Goal: Task Accomplishment & Management: Use online tool/utility

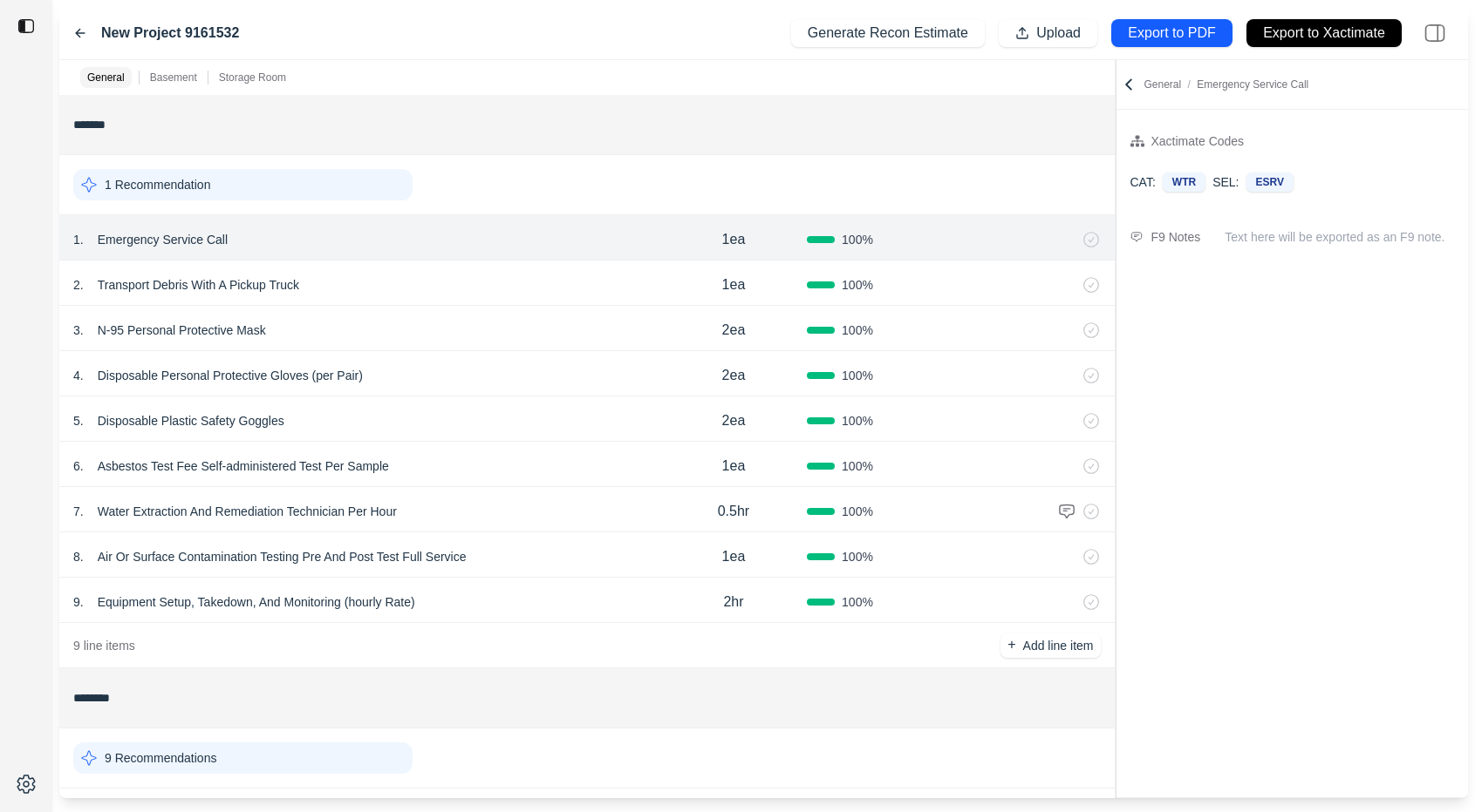
scroll to position [19, 0]
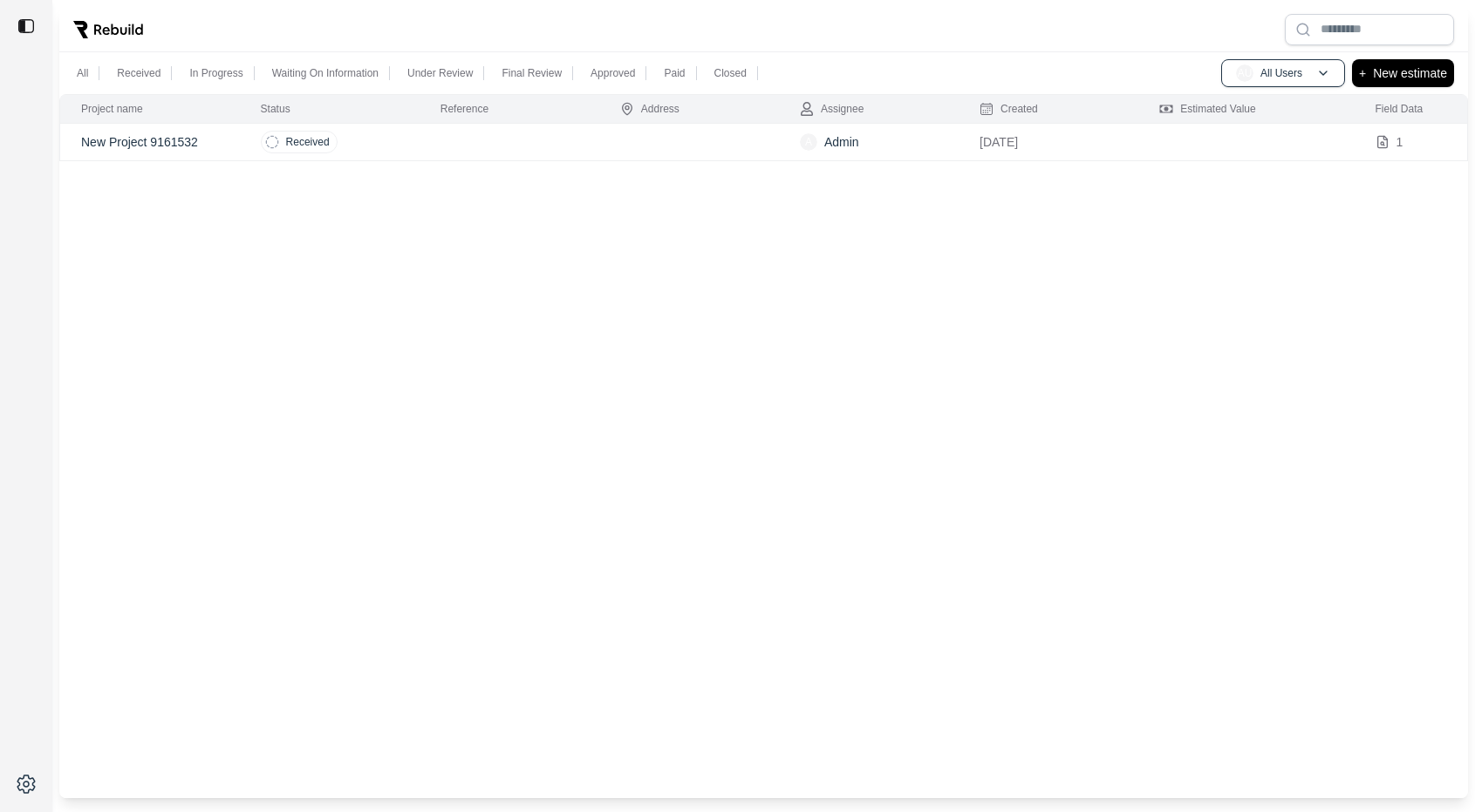
click at [375, 339] on div "Project name Status Reference Address Assignee Created Estimated Value Field Da…" at bounding box center [763, 447] width 1408 height 704
click at [537, 333] on div "Project name Status Reference Address Assignee Created Estimated Value Field Da…" at bounding box center [763, 447] width 1408 height 704
click at [486, 29] on div at bounding box center [763, 29] width 1408 height 45
click at [568, 185] on td at bounding box center [510, 180] width 180 height 37
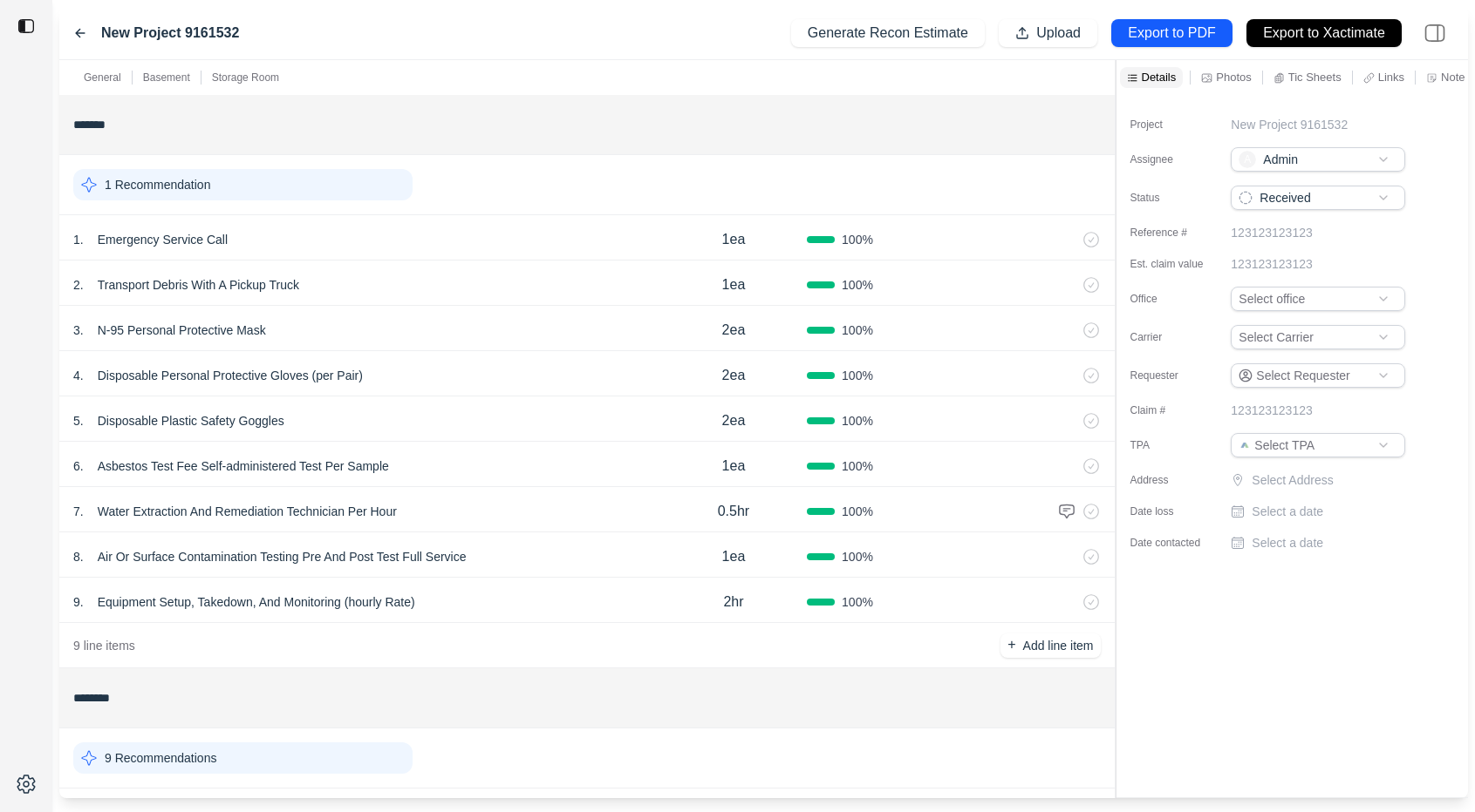
click at [79, 32] on icon at bounding box center [80, 33] width 14 height 14
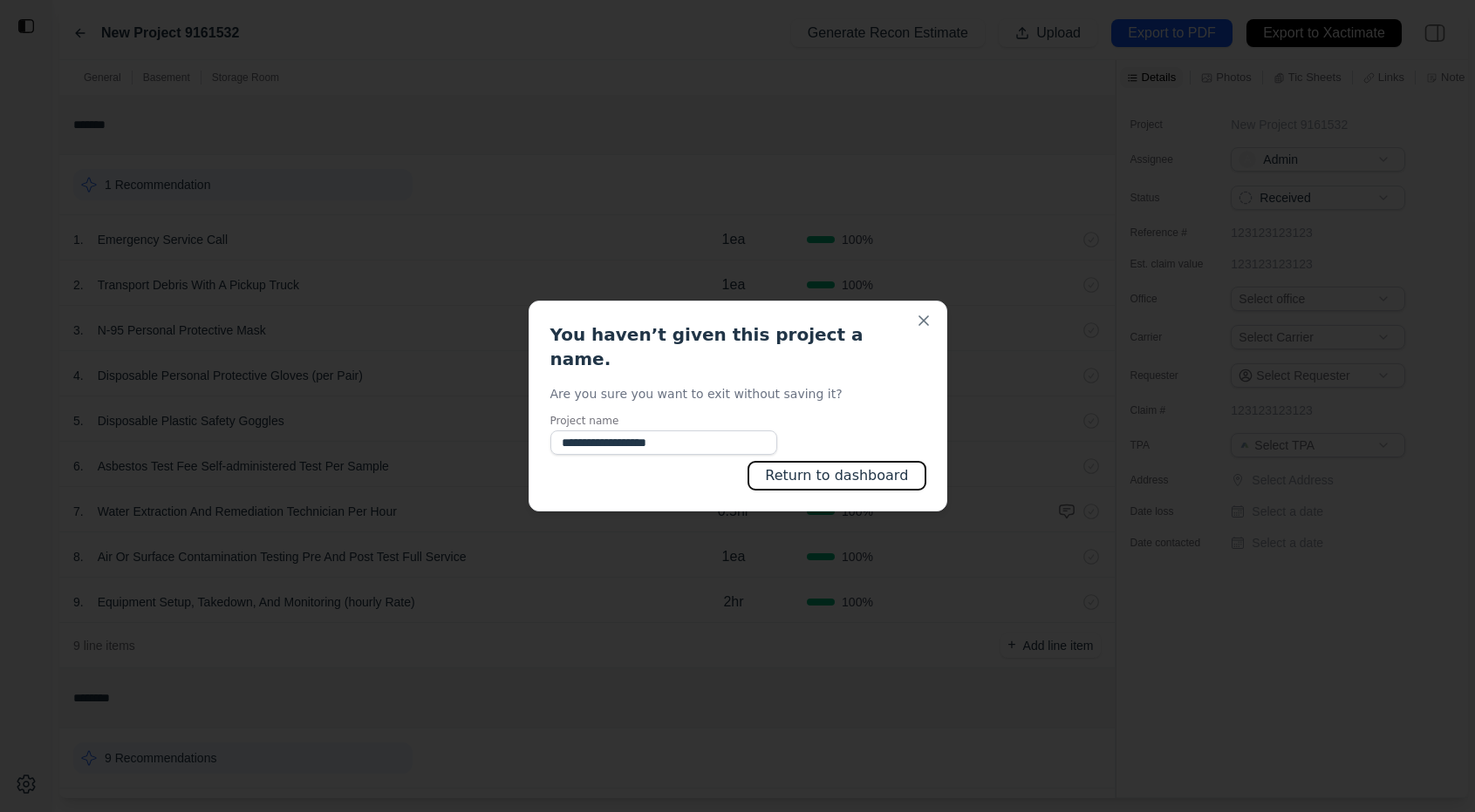
click at [848, 463] on button "Return to dashboard" at bounding box center [836, 476] width 176 height 28
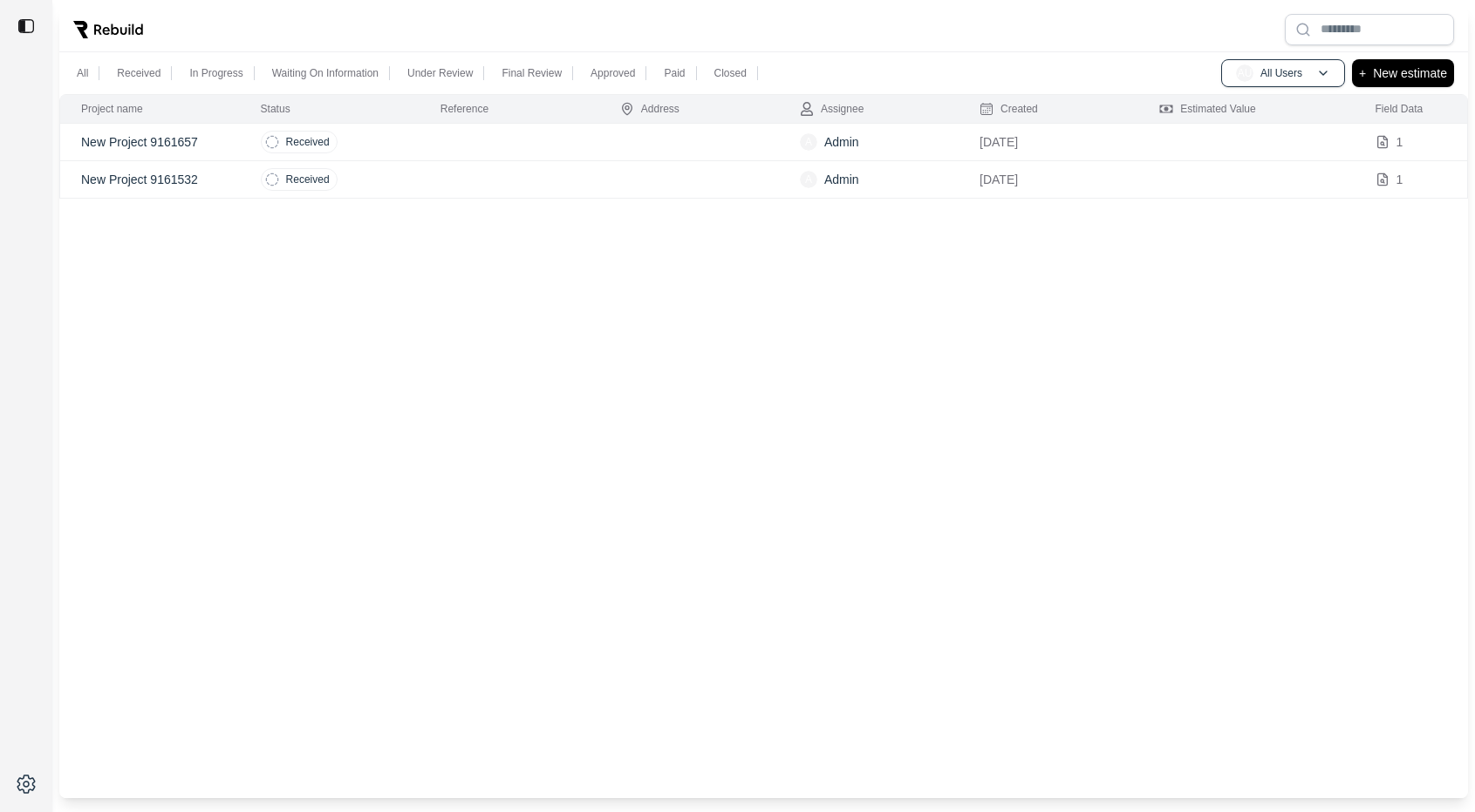
click at [362, 133] on td "Received" at bounding box center [330, 142] width 180 height 37
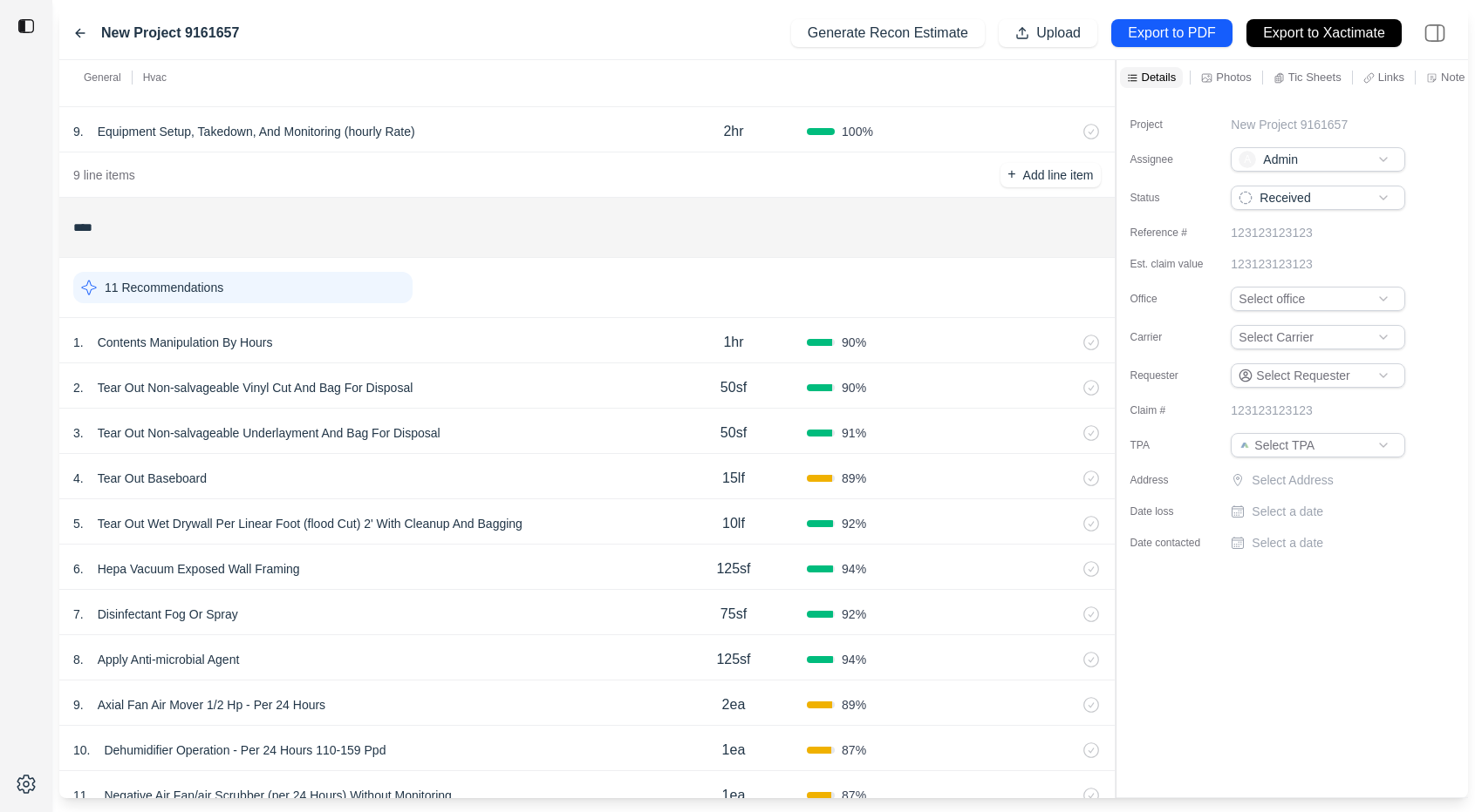
scroll to position [559, 0]
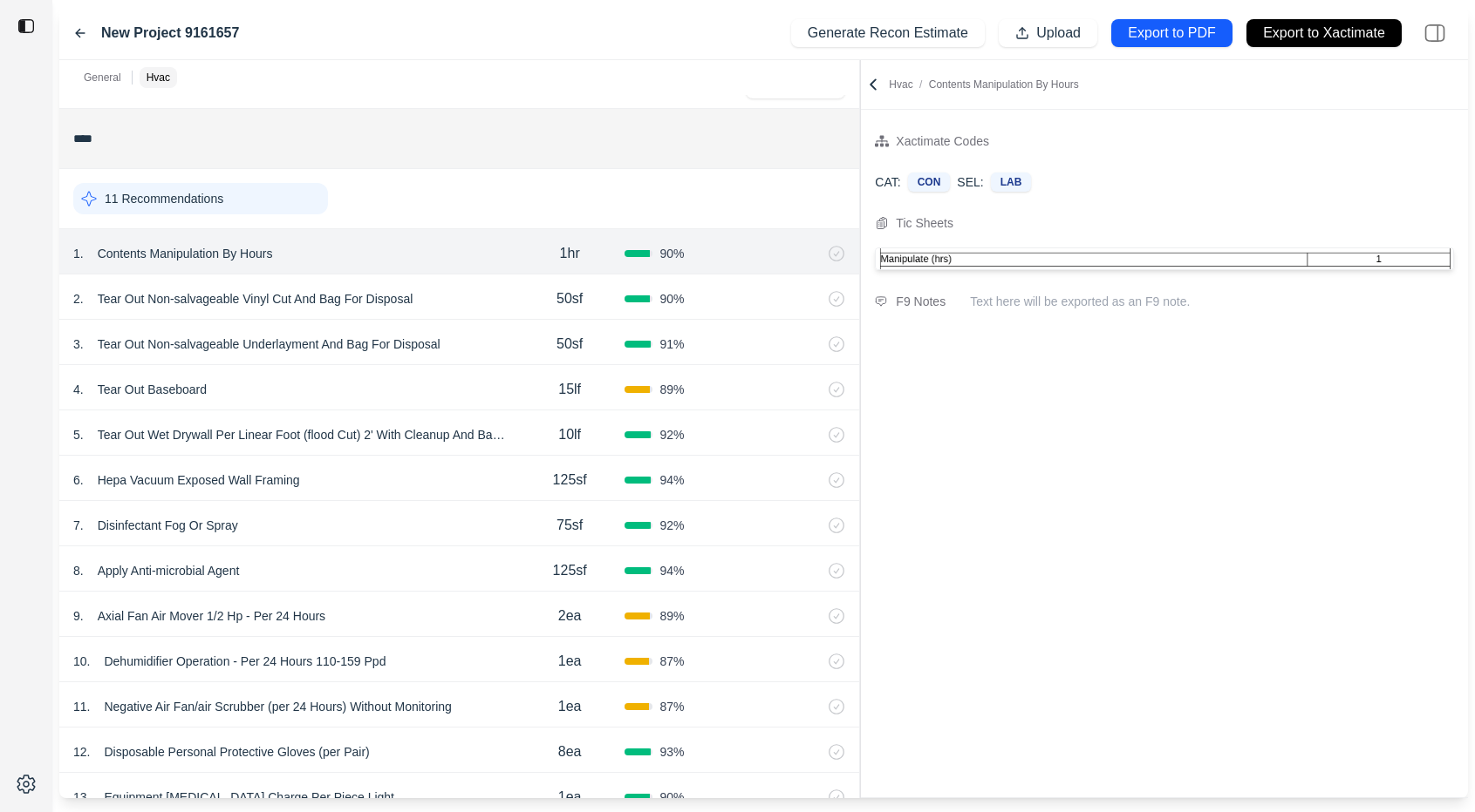
click at [730, 202] on div "General Hvac ******* 1 Recommendation 1 . Emergency Service Call 1ea 100 % 2 . …" at bounding box center [763, 429] width 1408 height 738
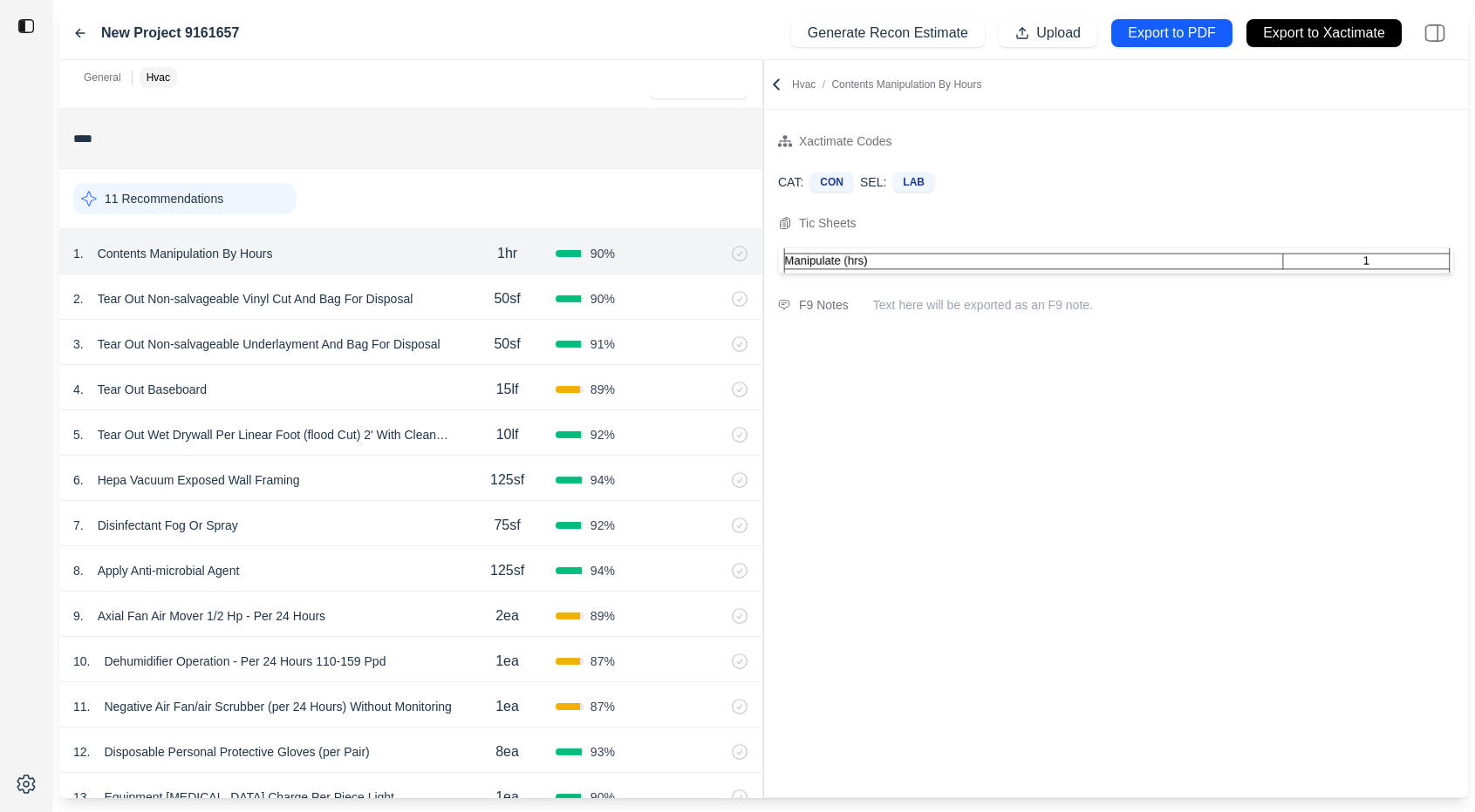
scroll to position [789, 0]
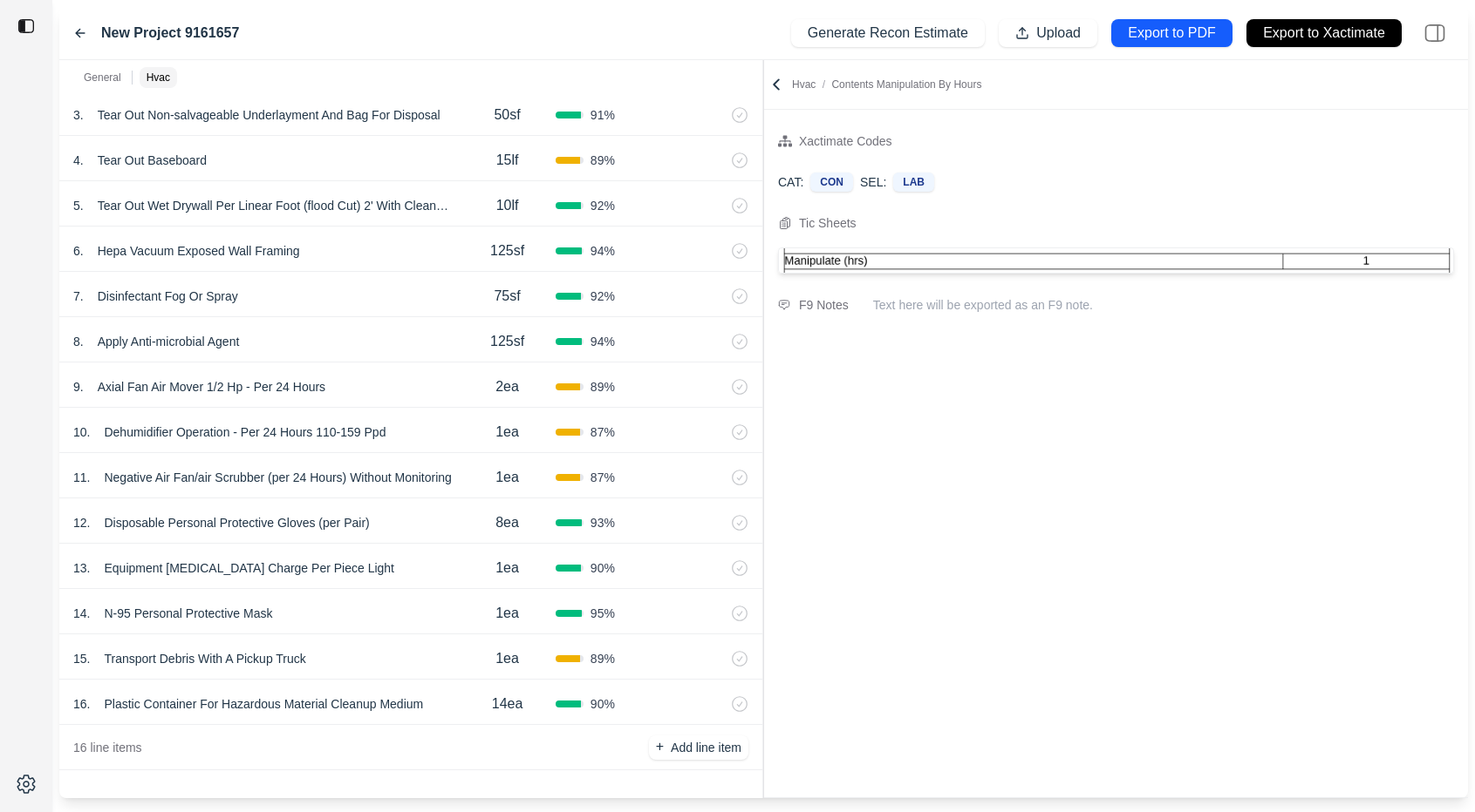
click at [373, 297] on div "7 . Disinfectant Fog Or Spray" at bounding box center [265, 296] width 385 height 24
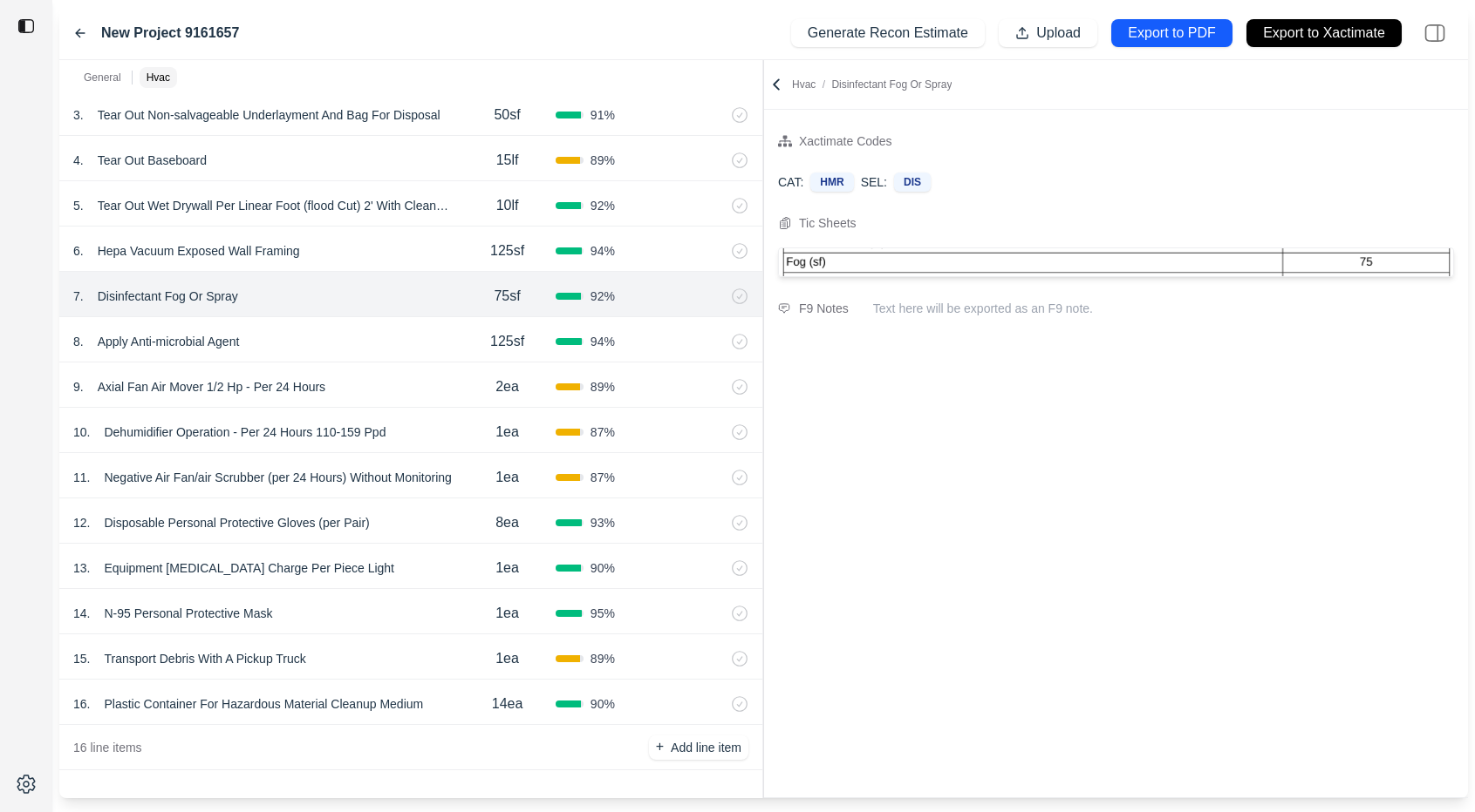
click at [372, 347] on div "8 . Apply Anti-microbial Agent" at bounding box center [265, 342] width 385 height 24
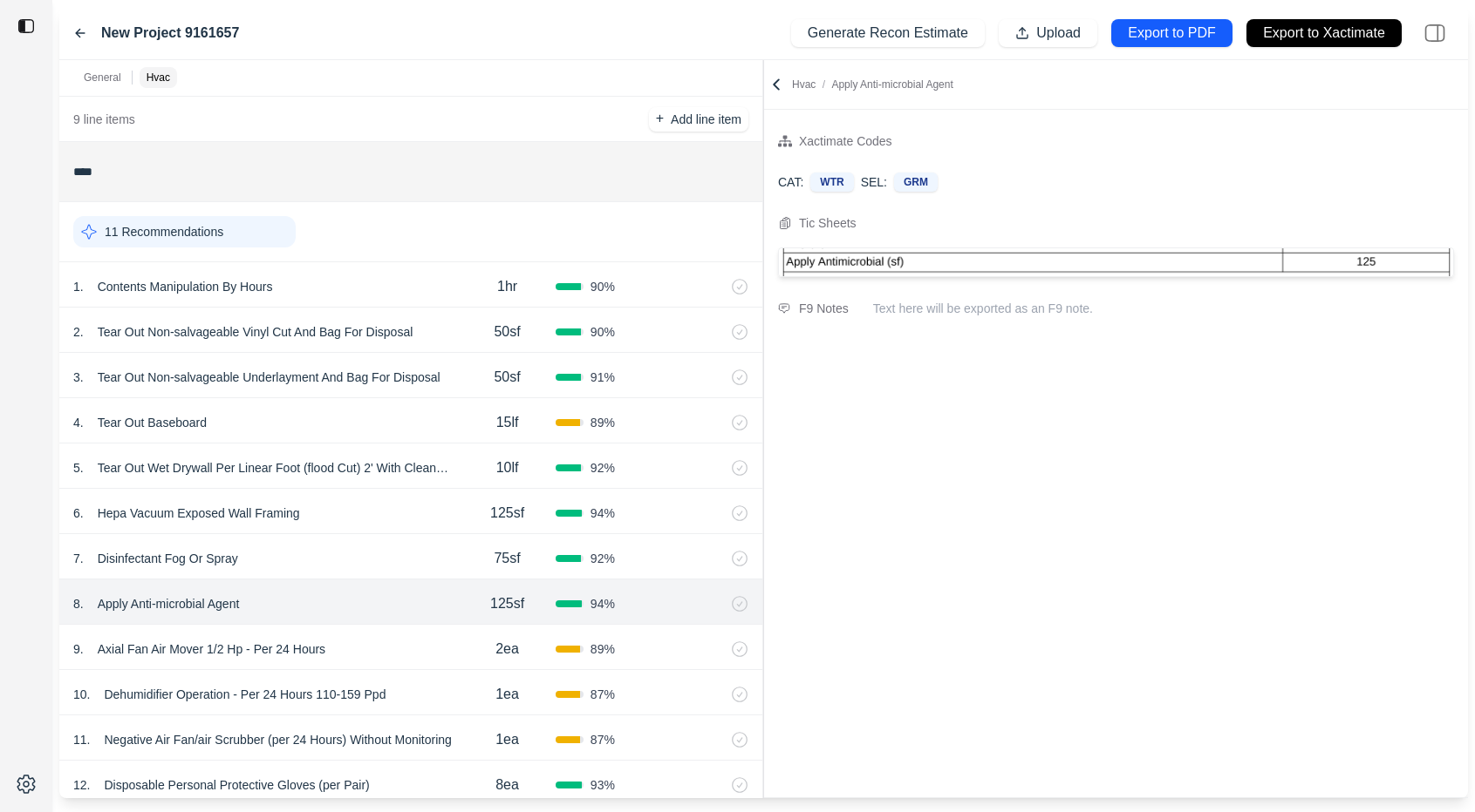
scroll to position [170, 0]
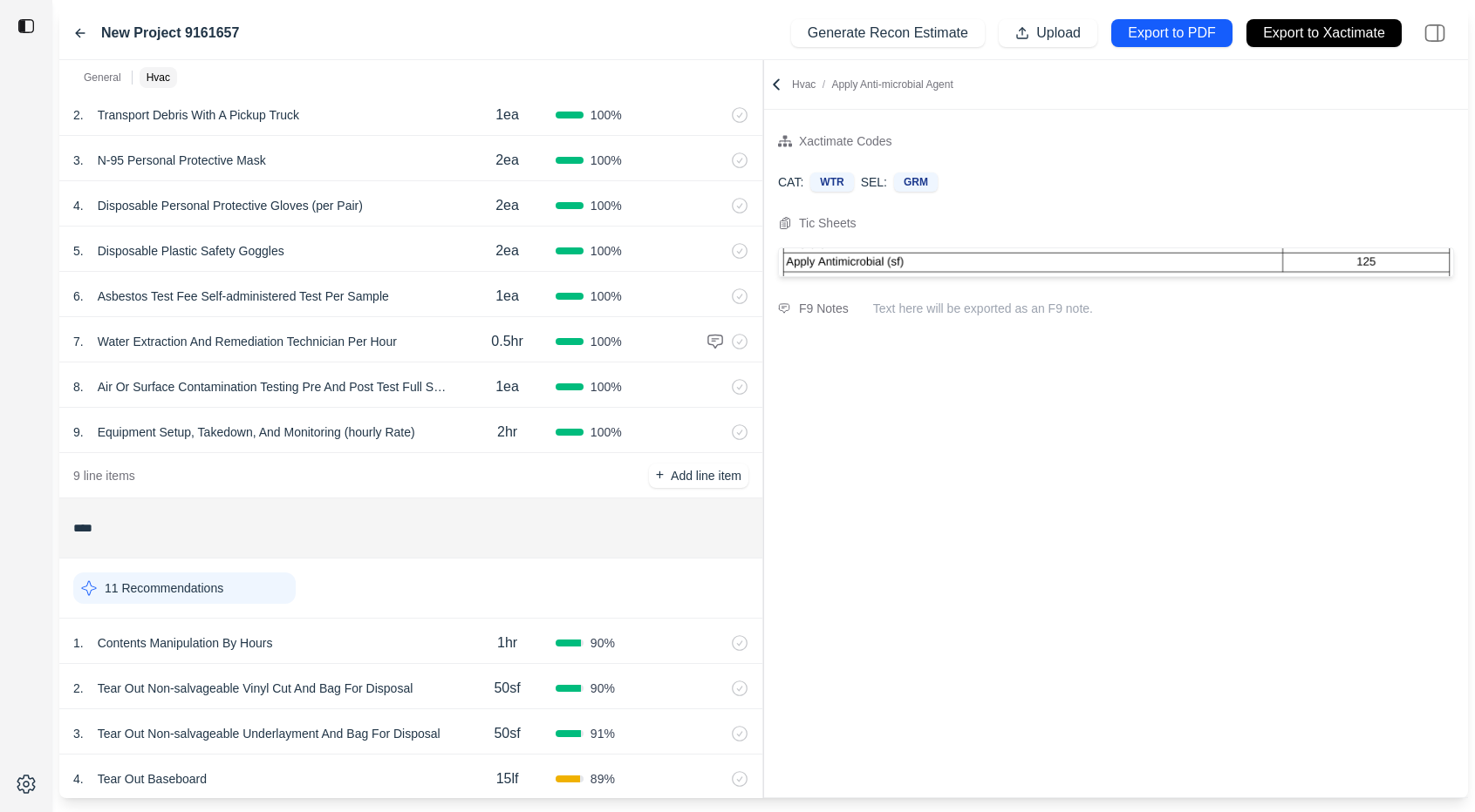
click at [386, 158] on div "3 . N-95 Personal Protective Mask" at bounding box center [265, 160] width 385 height 24
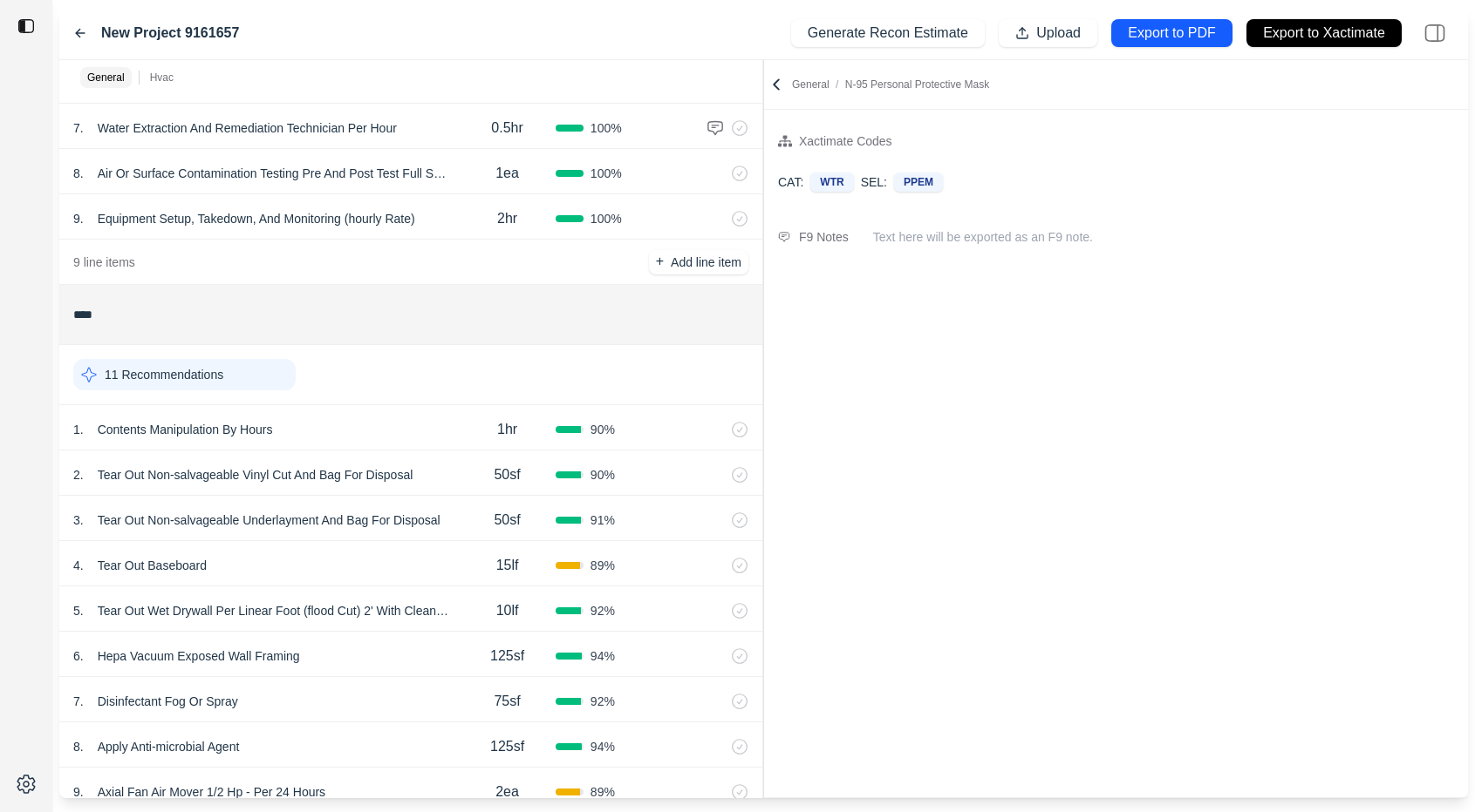
scroll to position [615, 0]
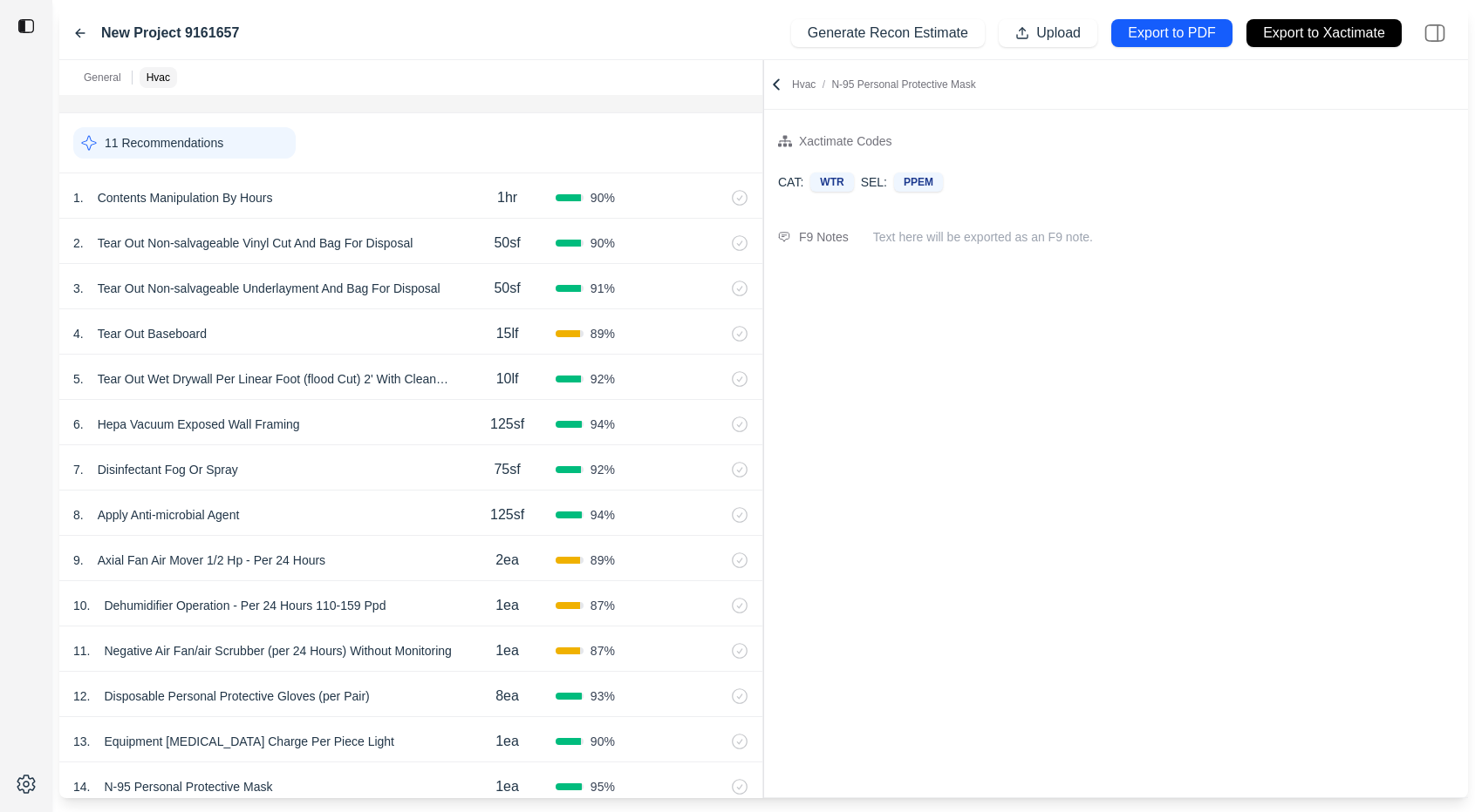
click at [393, 203] on div "1 . Contents Manipulation By Hours" at bounding box center [265, 198] width 385 height 24
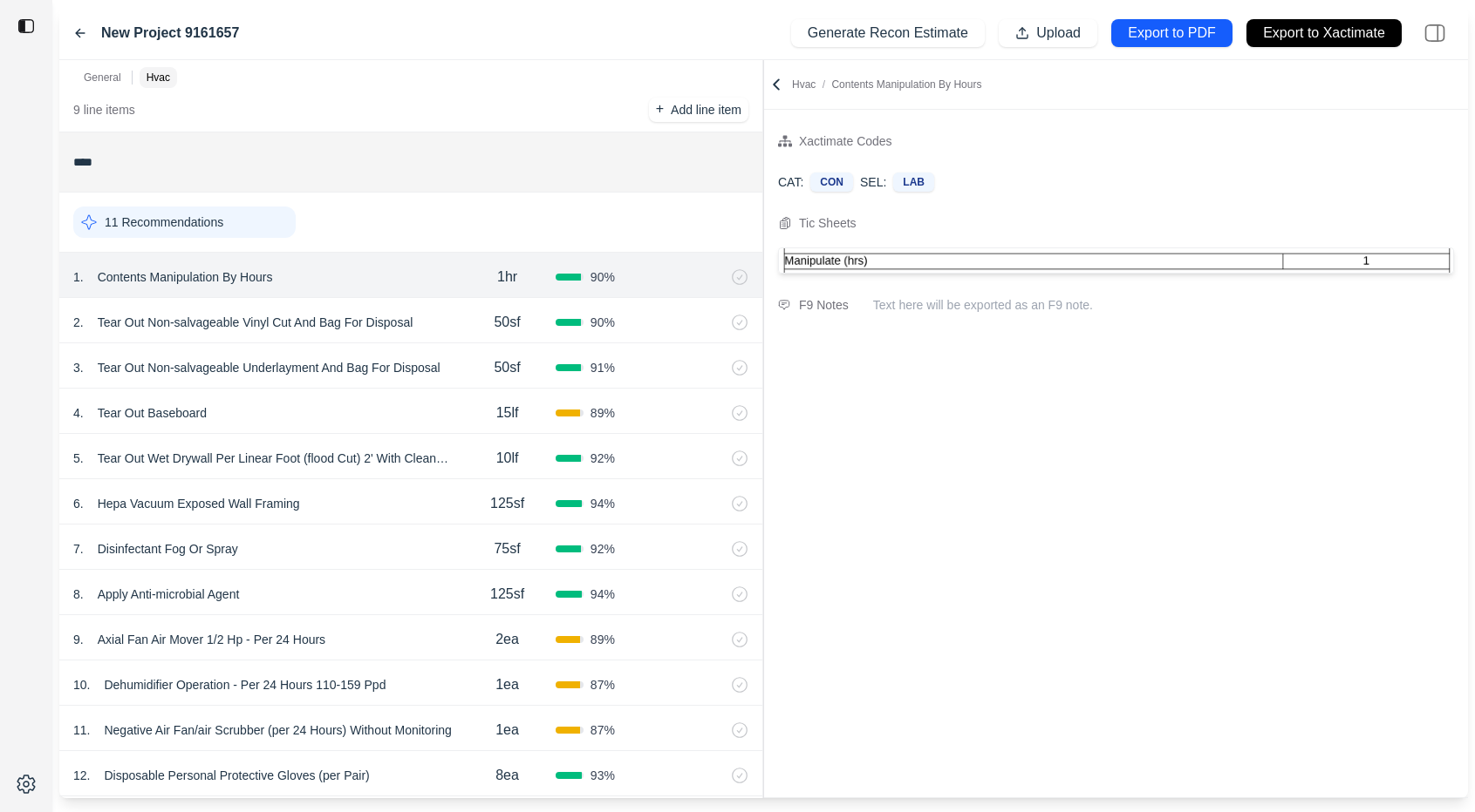
scroll to position [522, 0]
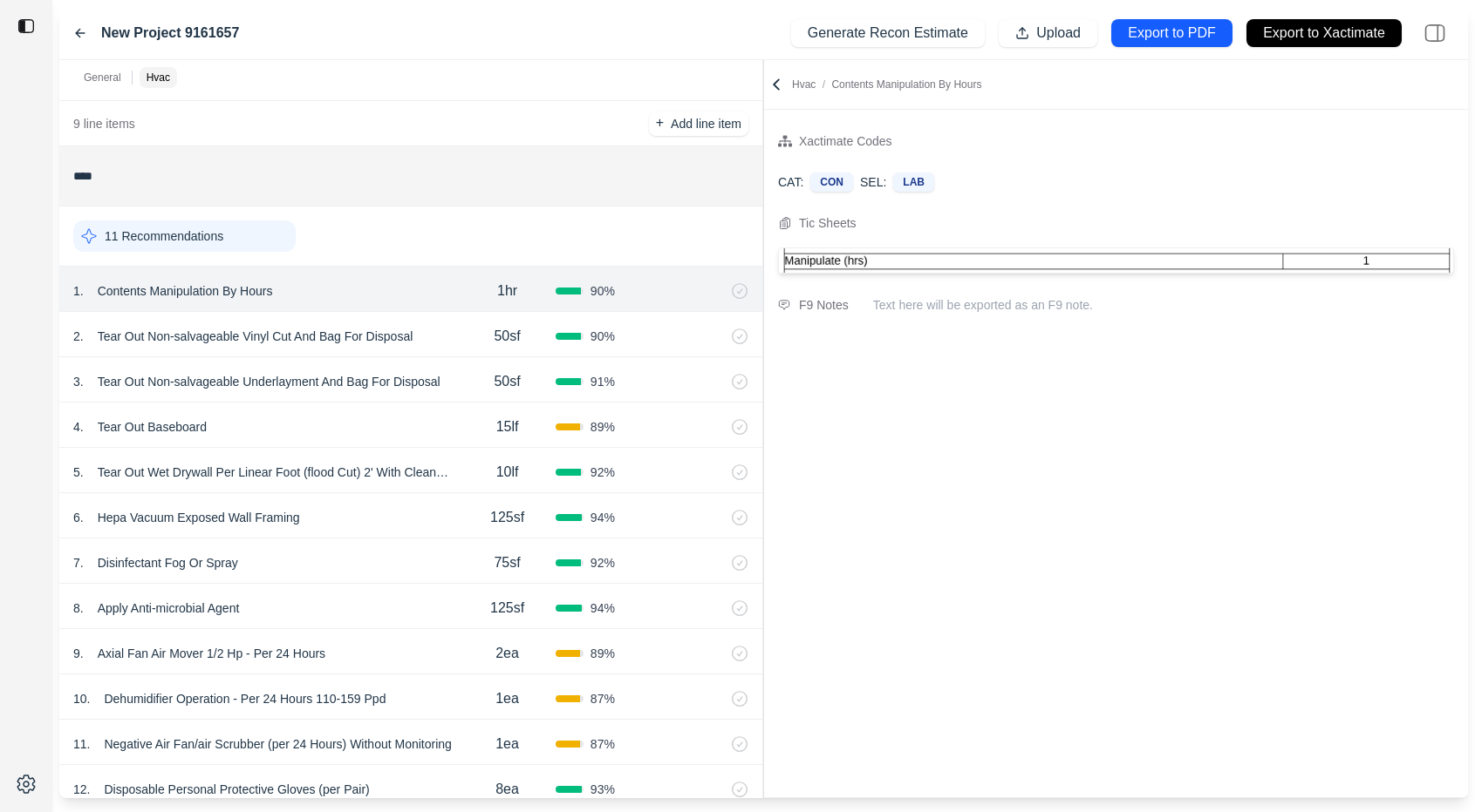
click at [775, 82] on icon at bounding box center [776, 84] width 6 height 9
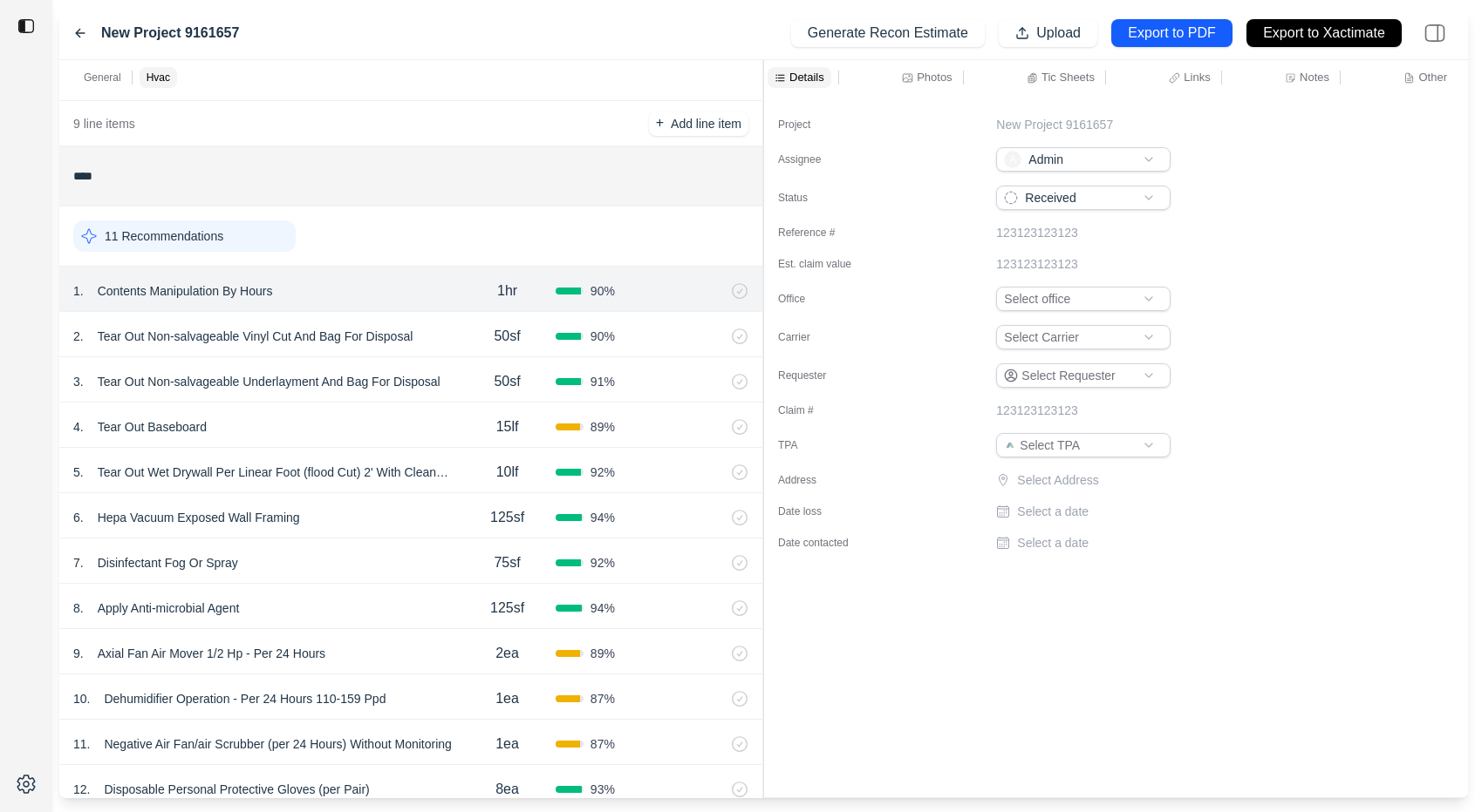
click at [1422, 80] on p "Other" at bounding box center [1432, 77] width 29 height 15
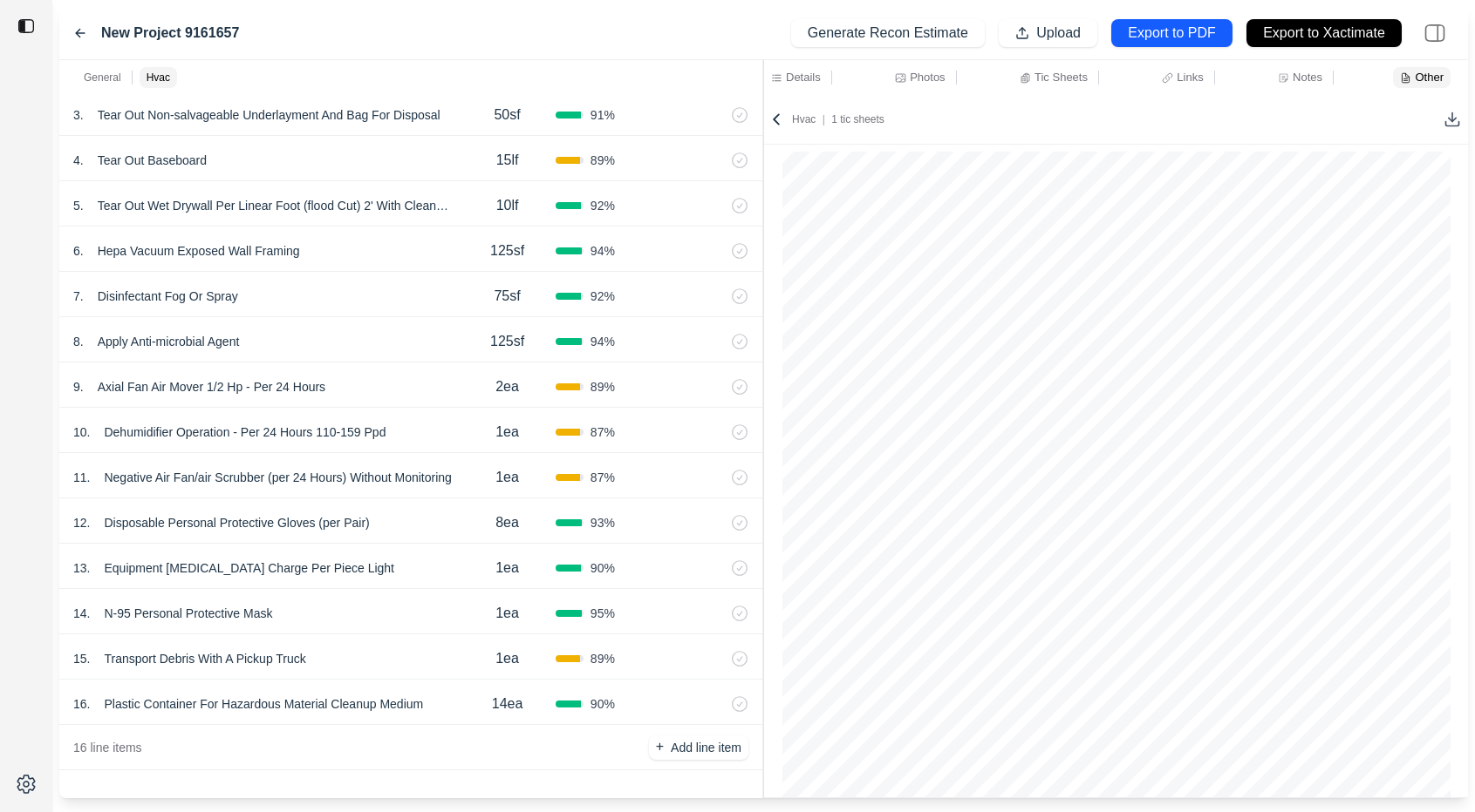
scroll to position [0, 0]
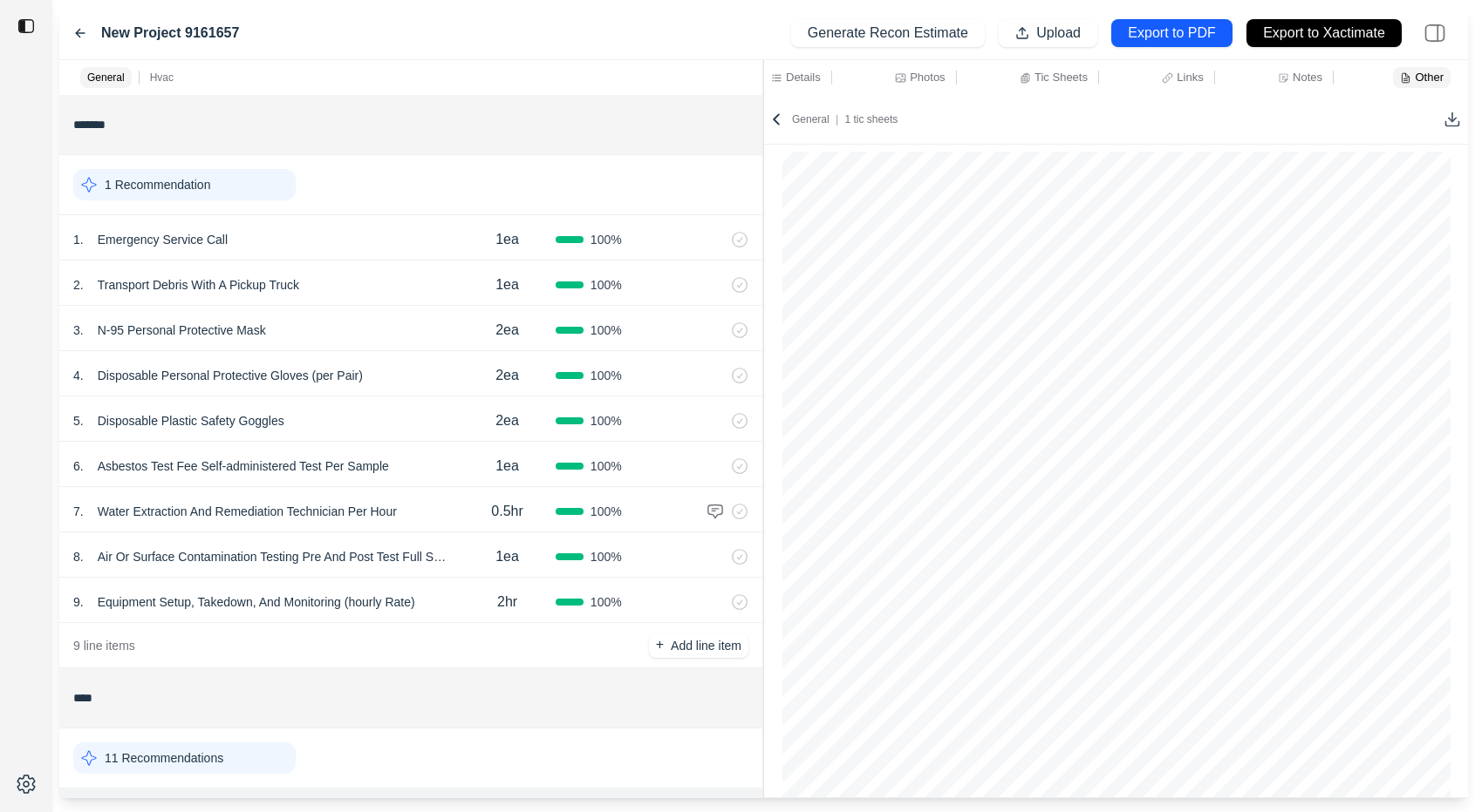
click at [79, 32] on icon at bounding box center [80, 33] width 14 height 14
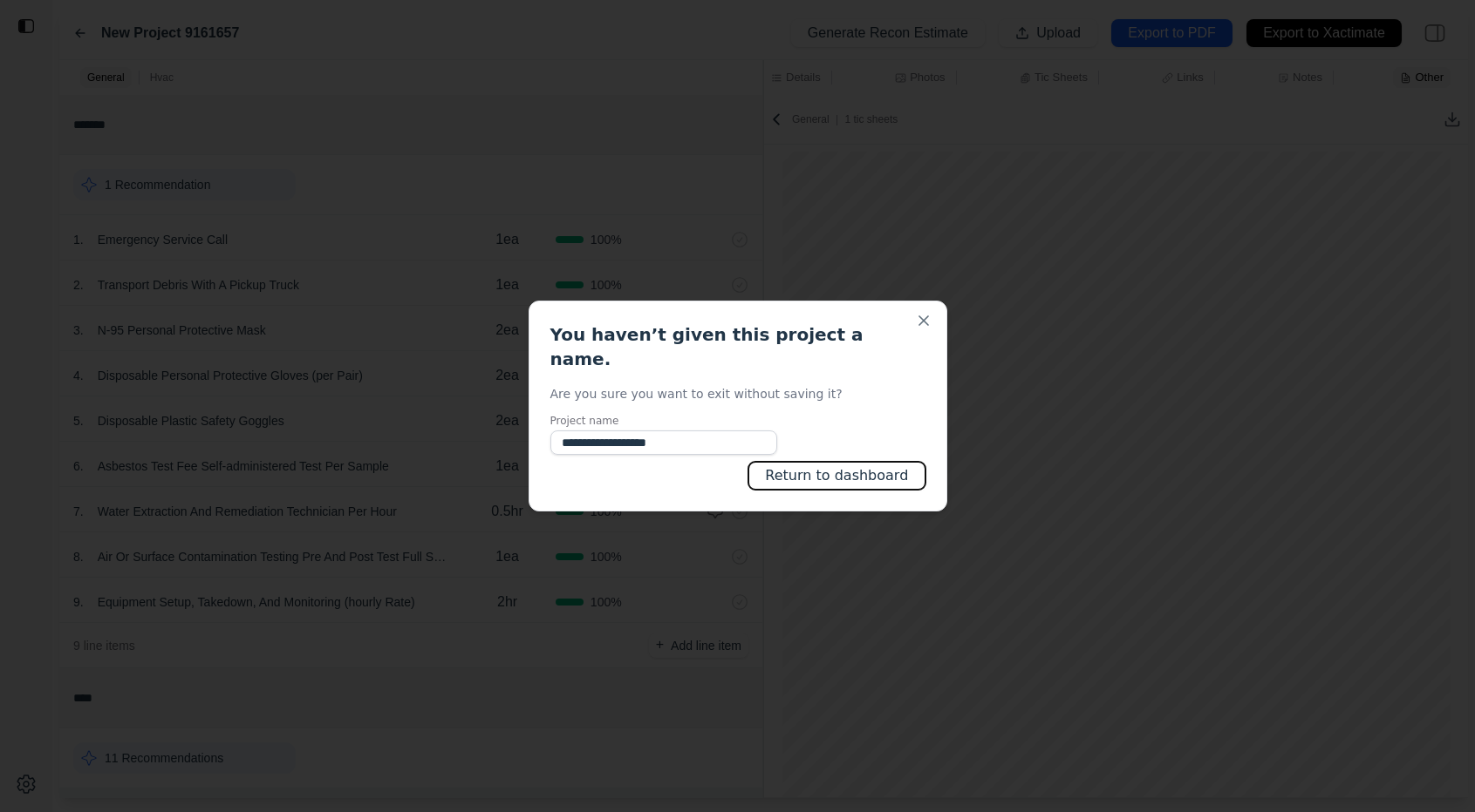
click at [834, 465] on button "Return to dashboard" at bounding box center [836, 476] width 176 height 28
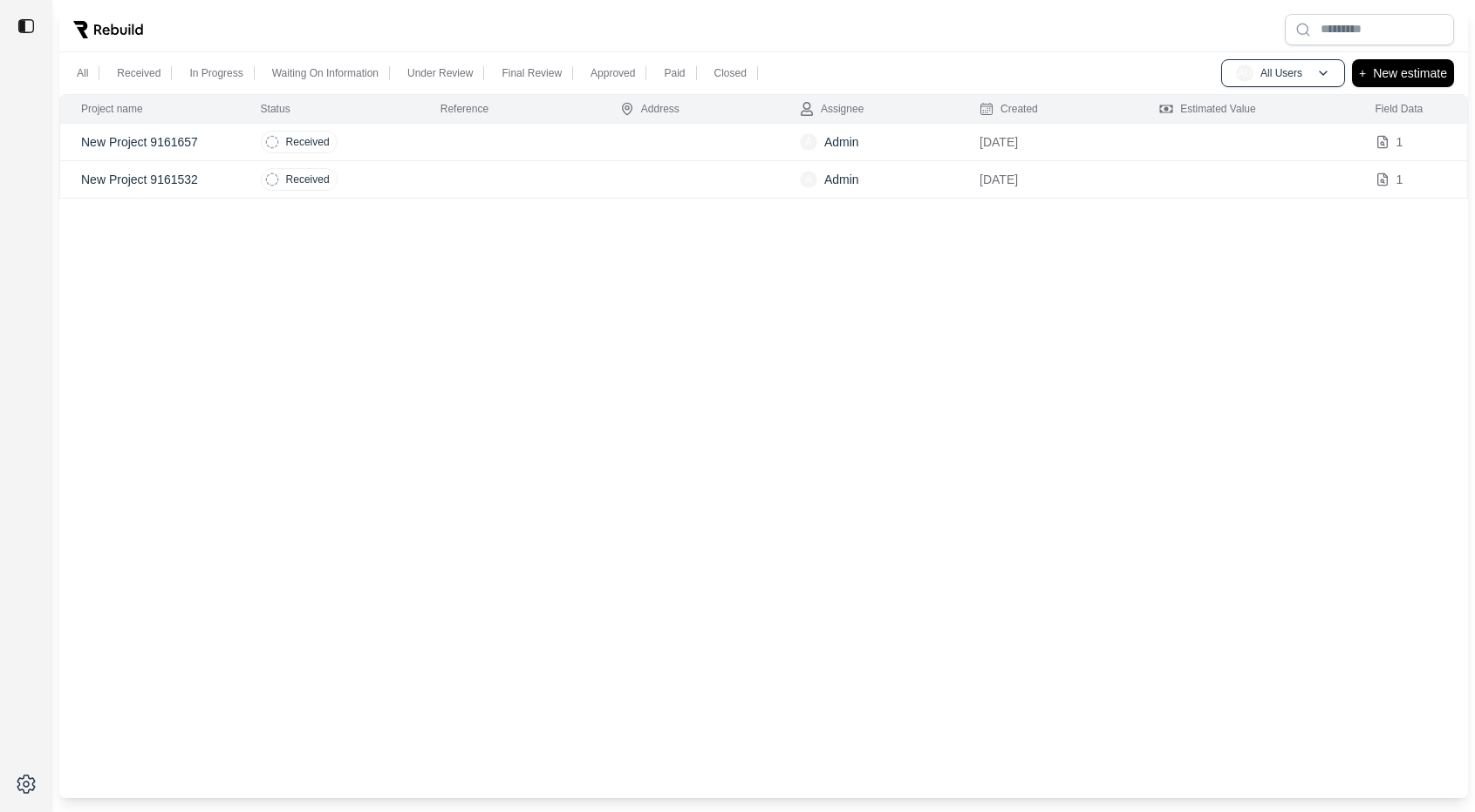
click at [482, 141] on td at bounding box center [510, 142] width 180 height 37
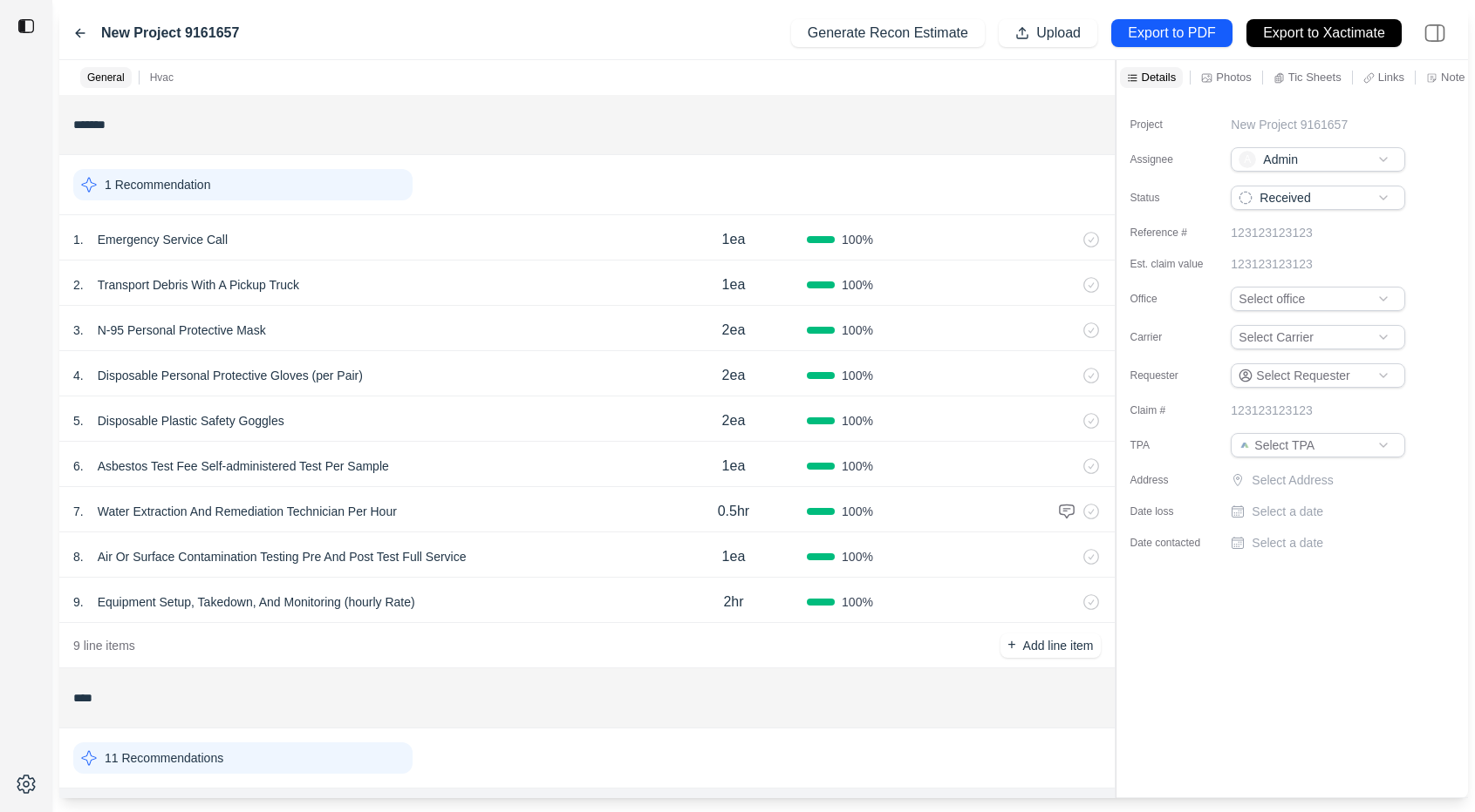
click at [545, 281] on div "2 . Transport Debris With A Pickup Truck" at bounding box center [366, 285] width 587 height 24
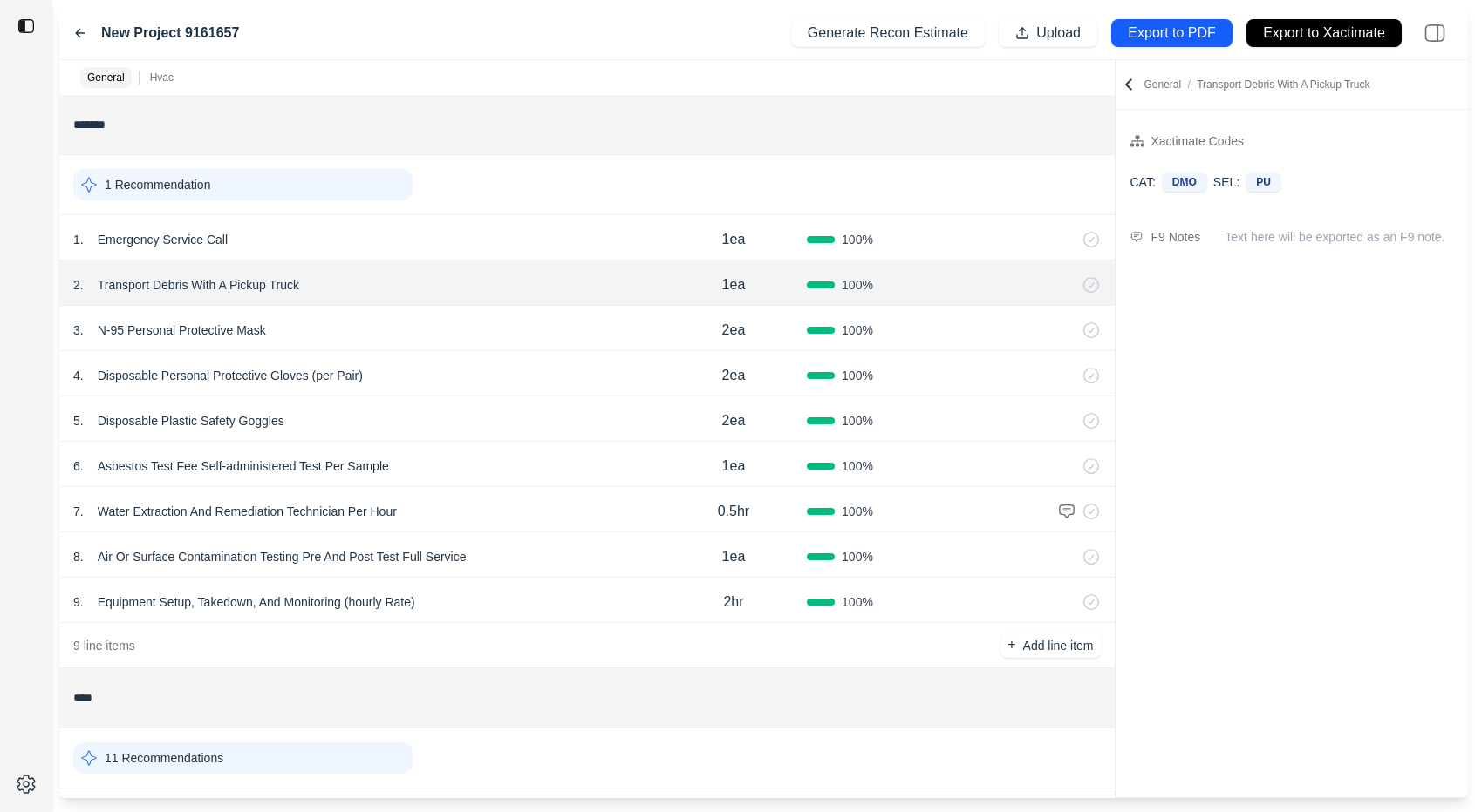
scroll to position [627, 0]
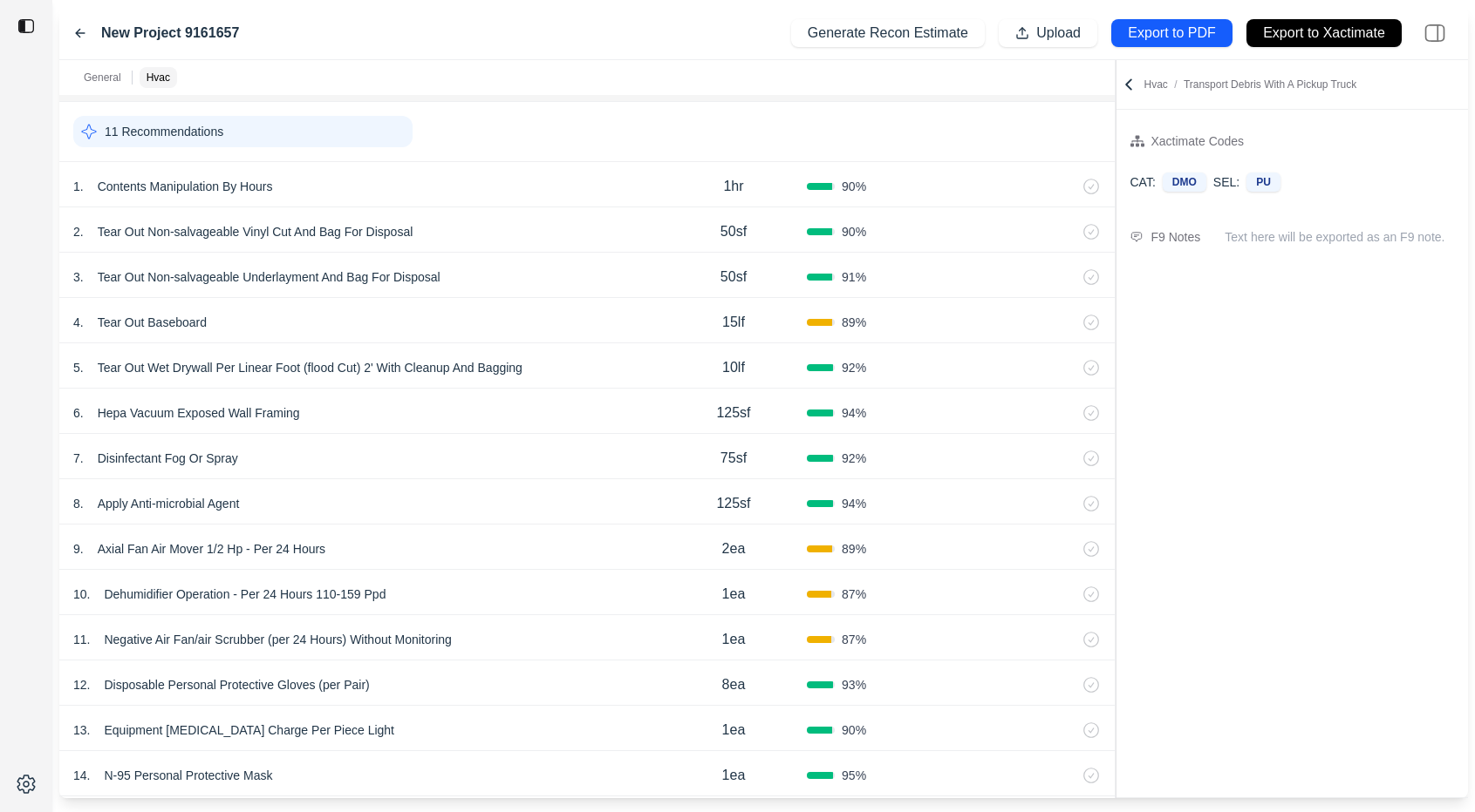
click at [537, 389] on div "6 . Hepa Vacuum Exposed Wall Framing 125sf 94 %" at bounding box center [587, 411] width 1055 height 45
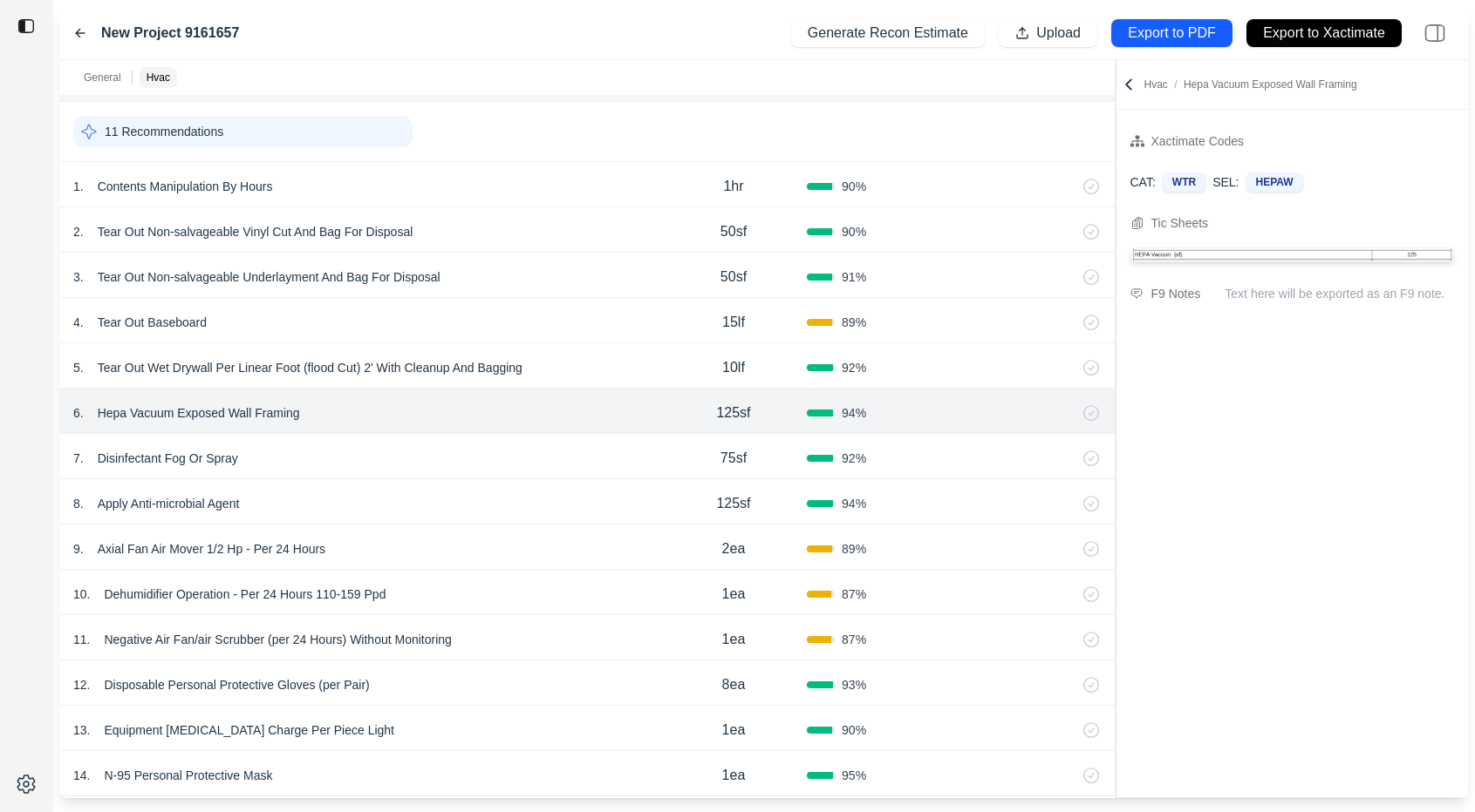
click at [534, 480] on div "8 . Apply Anti-microbial Agent 125sf 94 %" at bounding box center [587, 502] width 1055 height 45
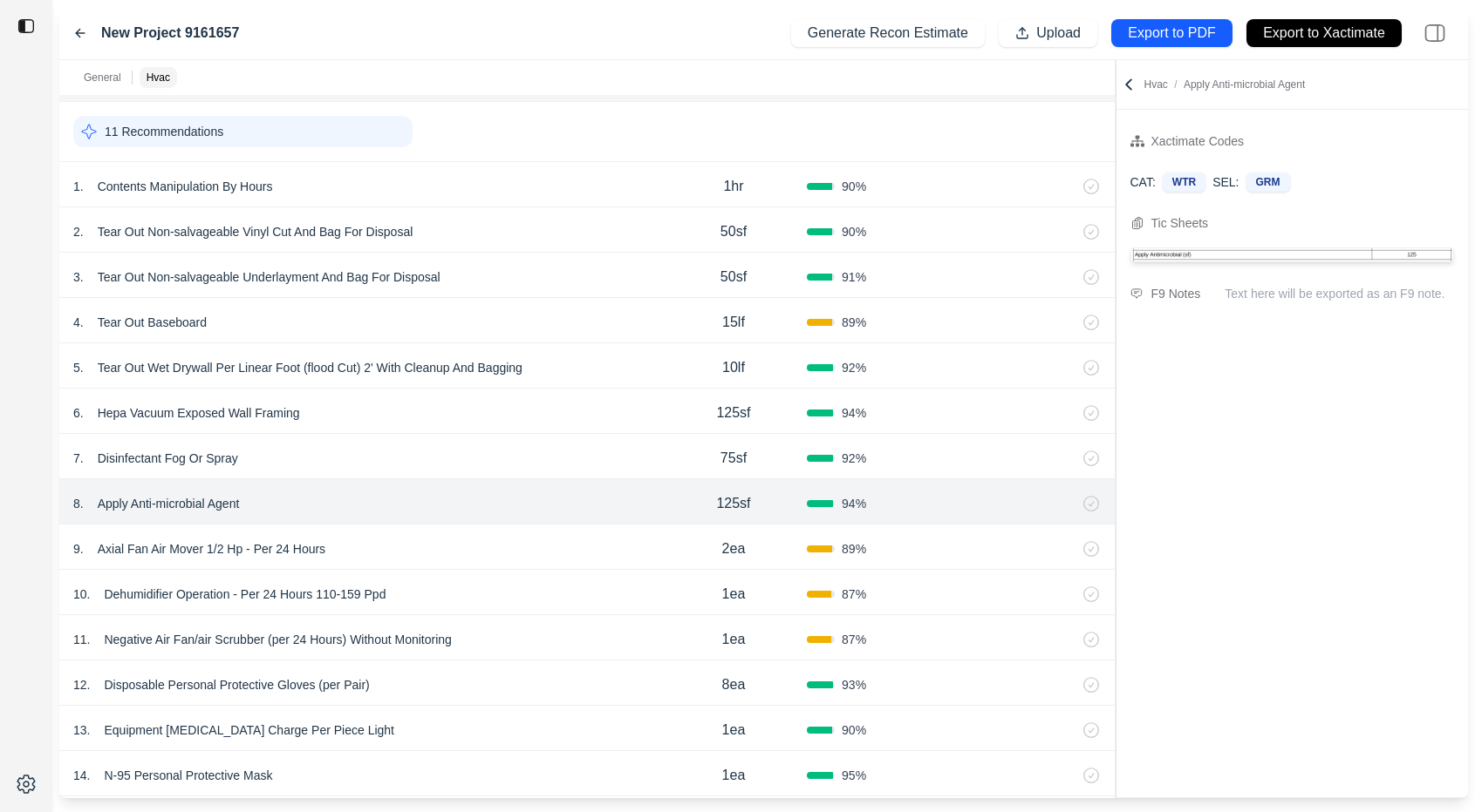
click at [535, 588] on div "10 . Dehumidifier Operation - Per 24 Hours 110-159 Ppd" at bounding box center [366, 595] width 587 height 24
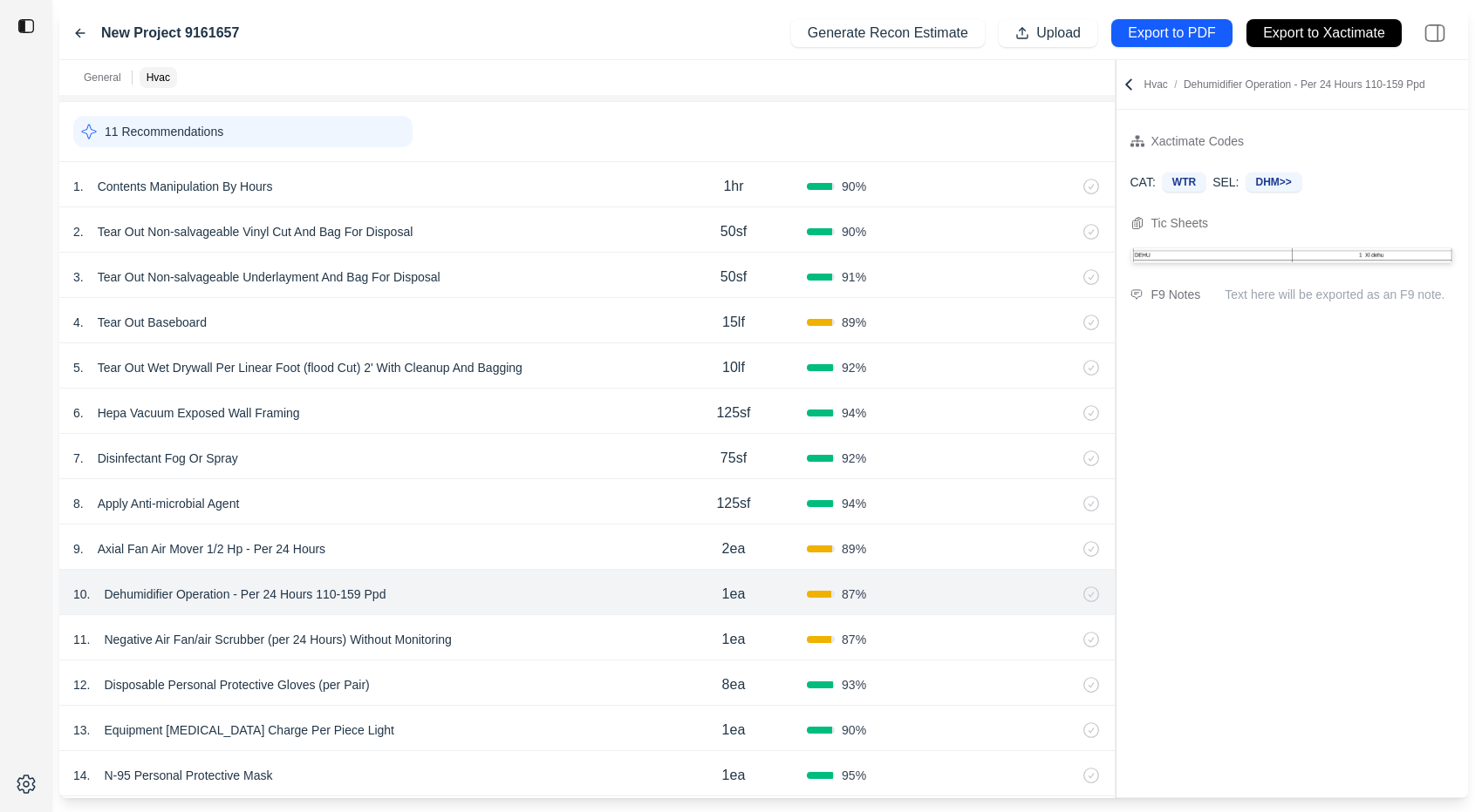
click at [81, 26] on icon at bounding box center [80, 33] width 14 height 14
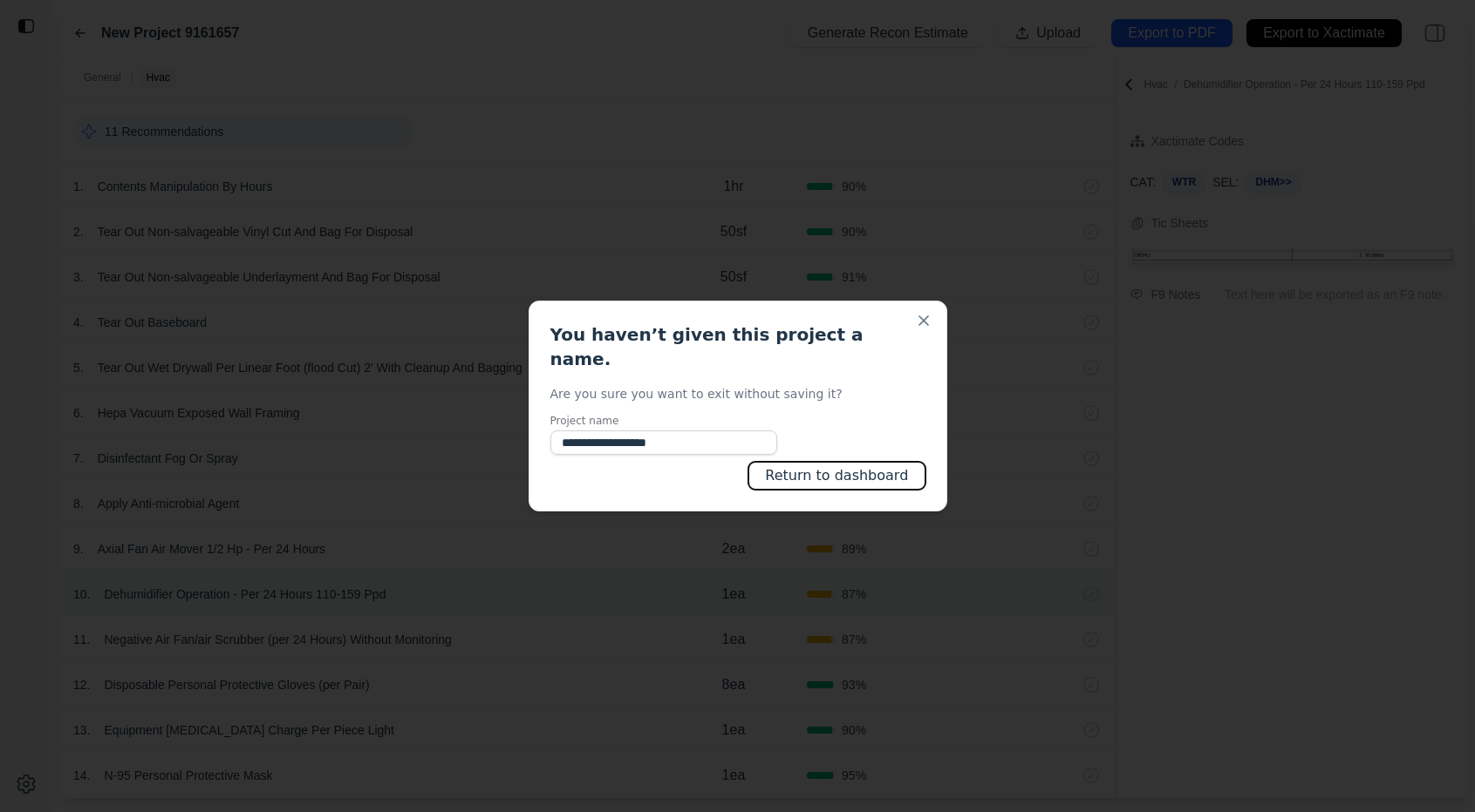
click at [793, 473] on button "Return to dashboard" at bounding box center [836, 476] width 176 height 28
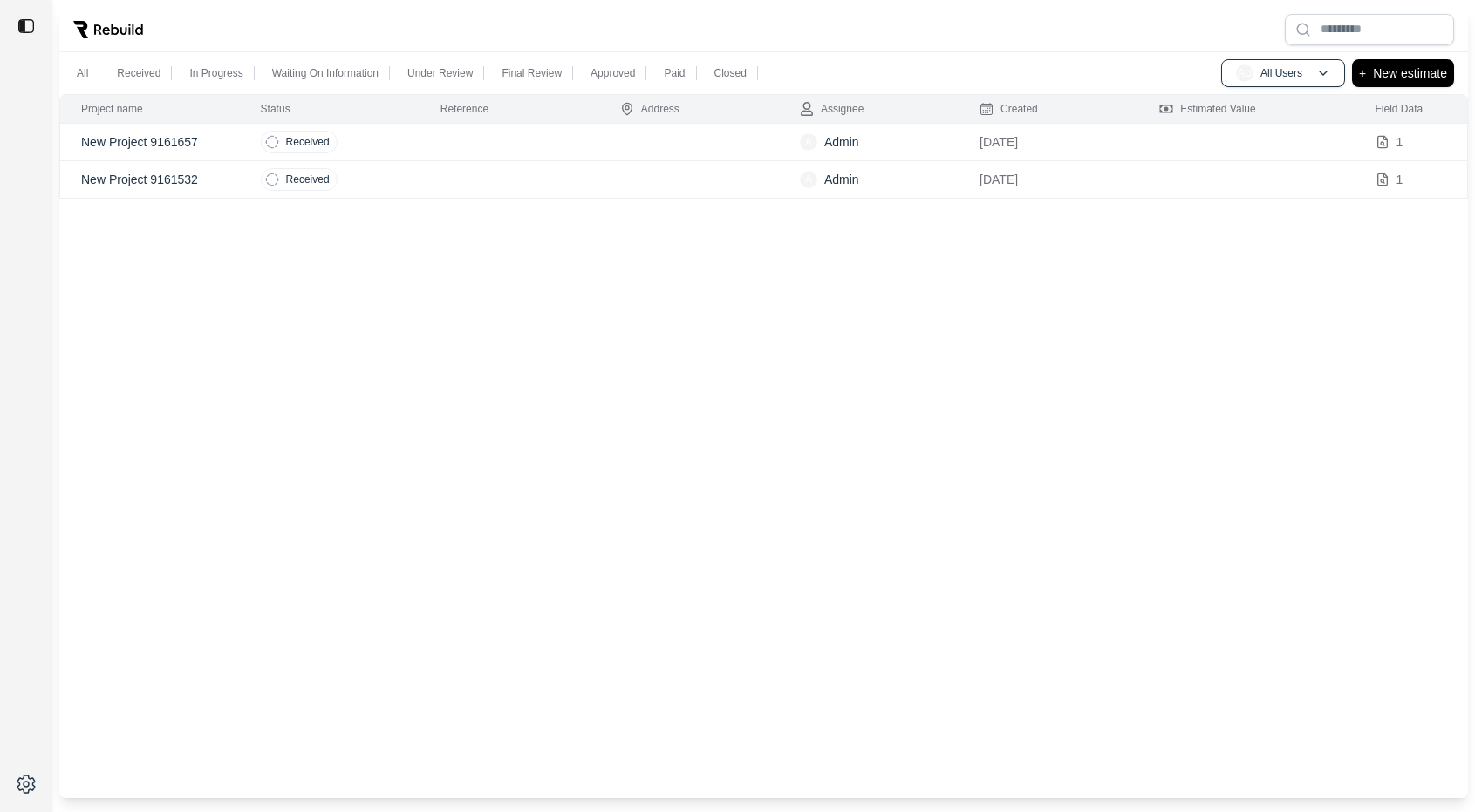
click at [446, 141] on td at bounding box center [510, 142] width 180 height 37
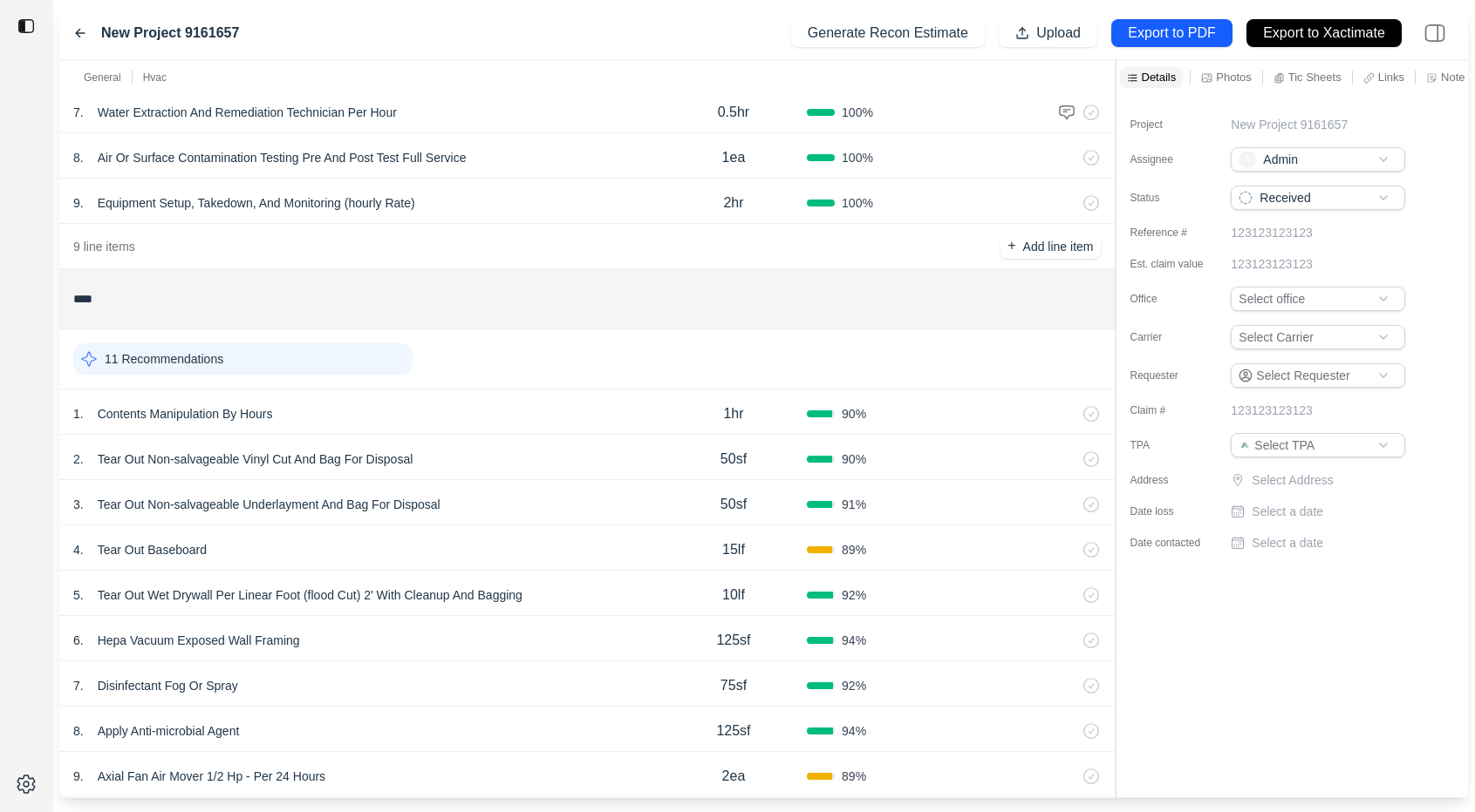
scroll to position [746, 0]
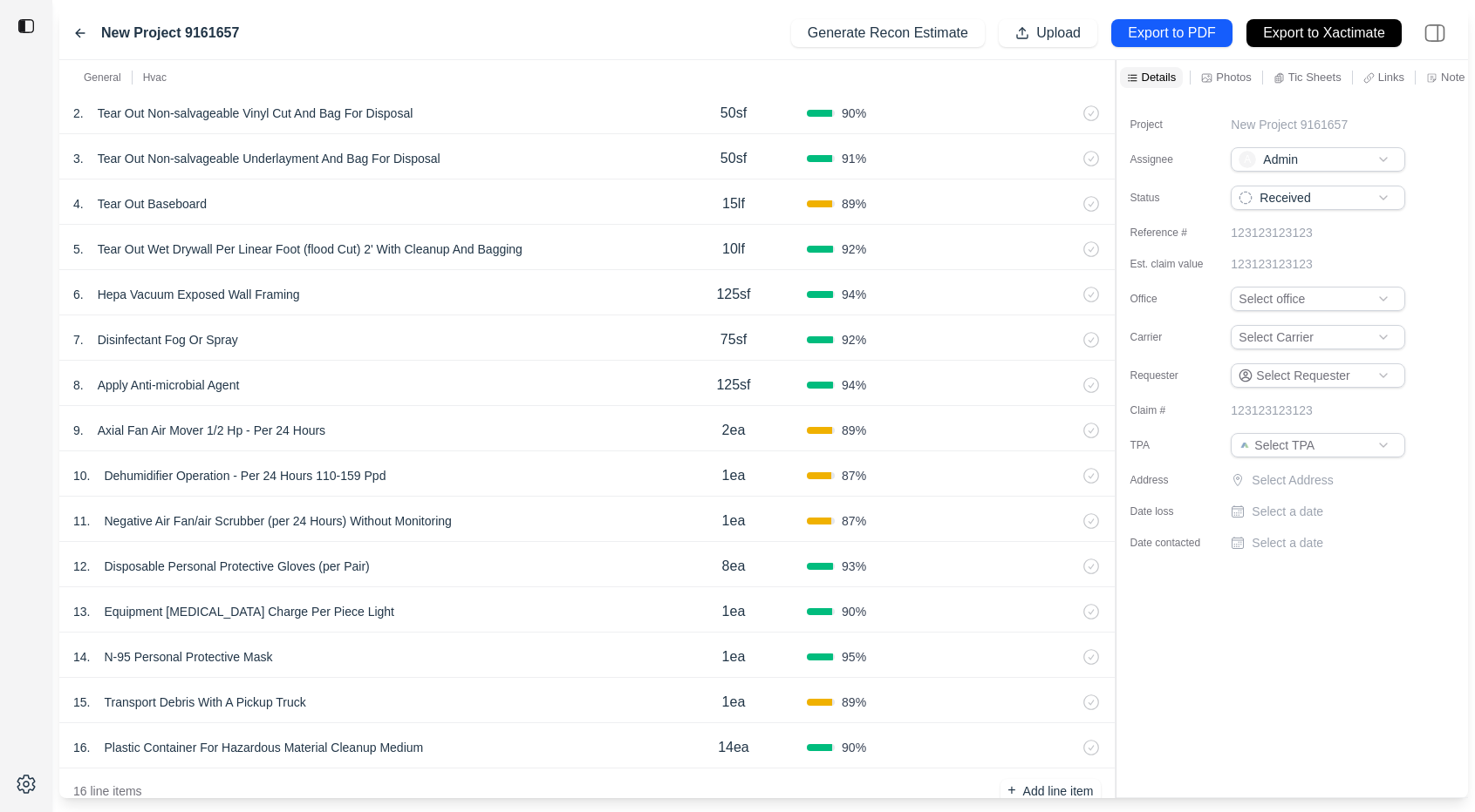
click at [495, 334] on div "7 . Disinfectant Fog Or Spray" at bounding box center [366, 340] width 587 height 24
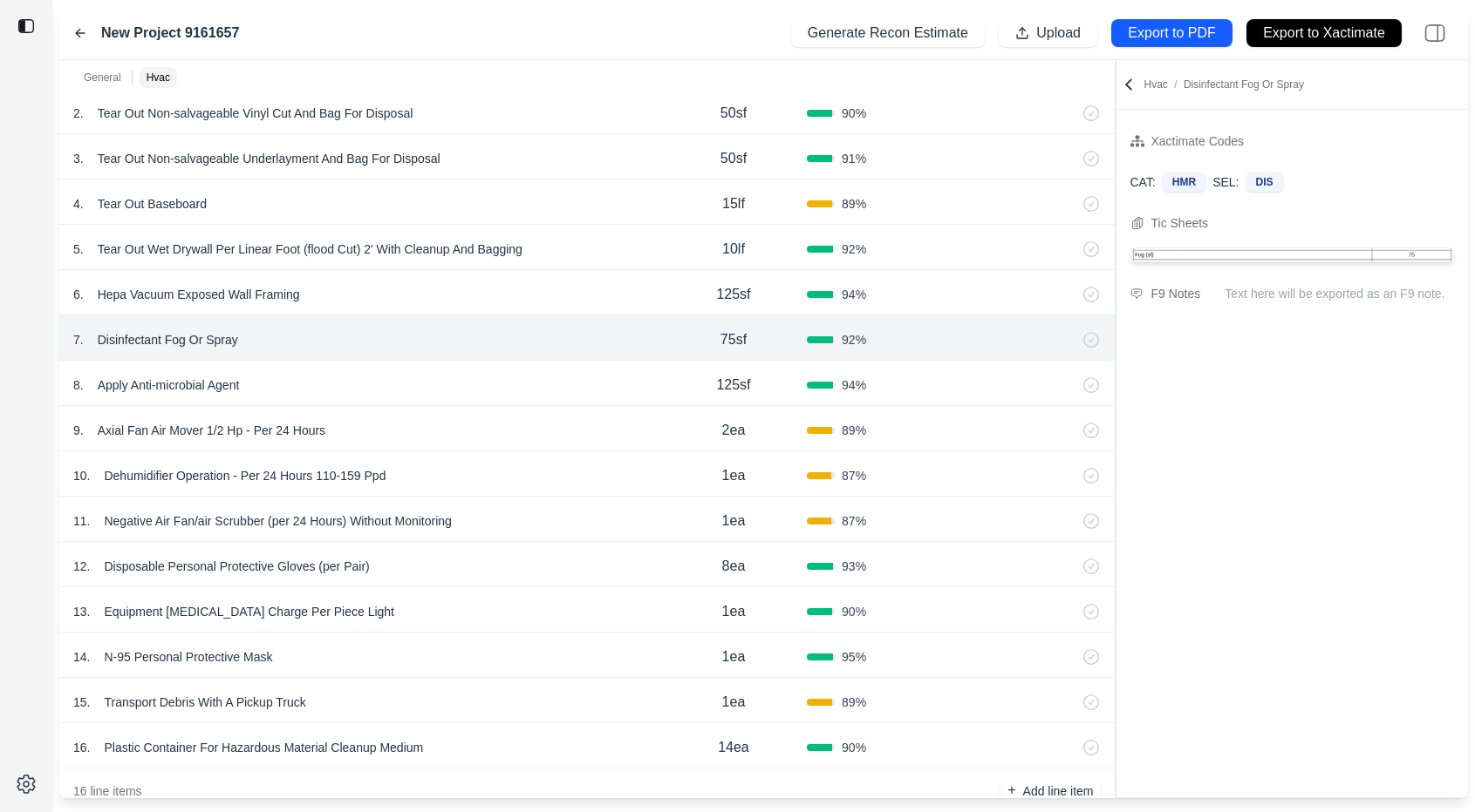
click at [486, 379] on div "8 . Apply Anti-microbial Agent" at bounding box center [366, 385] width 587 height 24
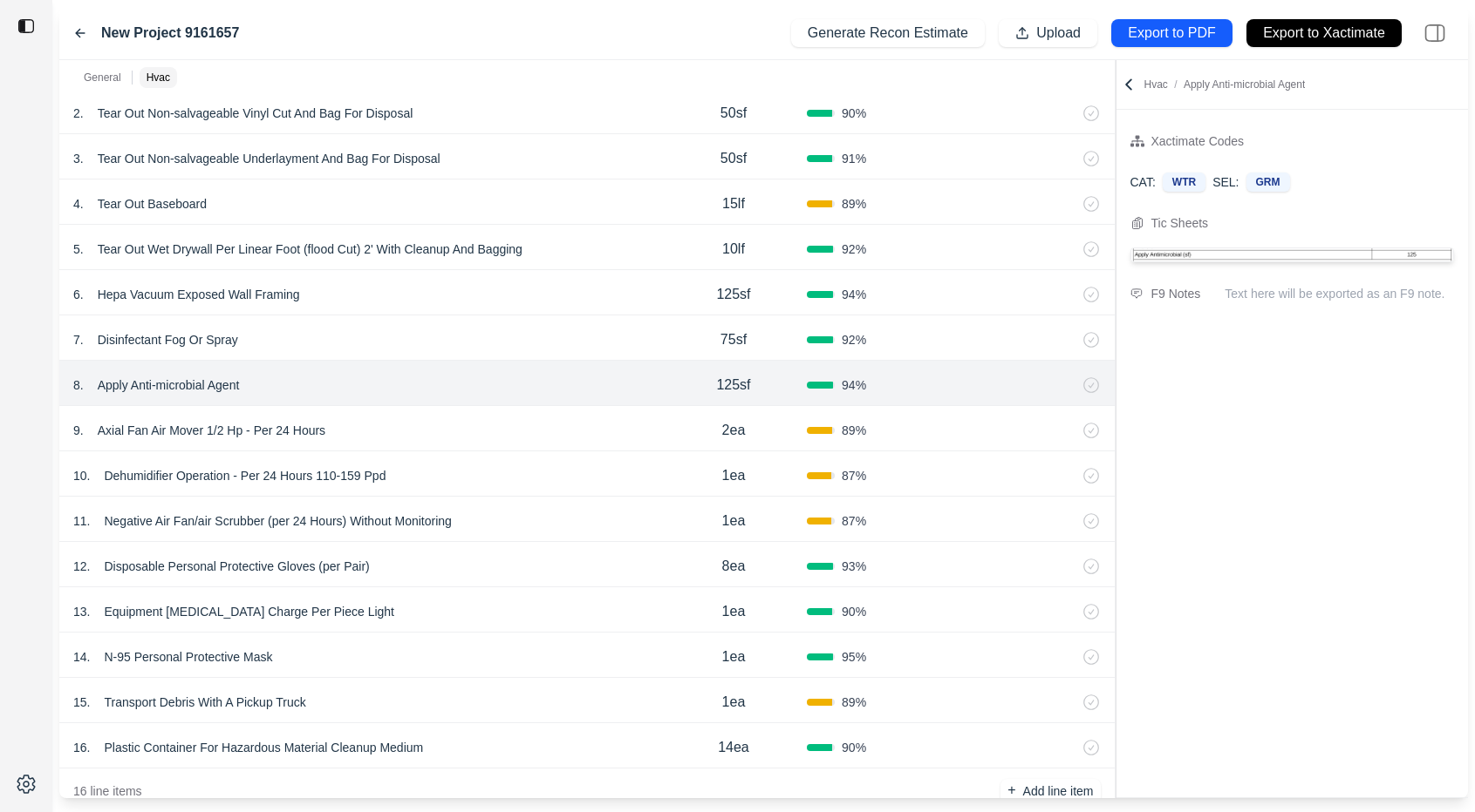
click at [554, 261] on div "5 . Tear Out Wet Drywall Per Linear Foot (flood Cut) 2' With Cleanup And Baggin…" at bounding box center [587, 247] width 1055 height 45
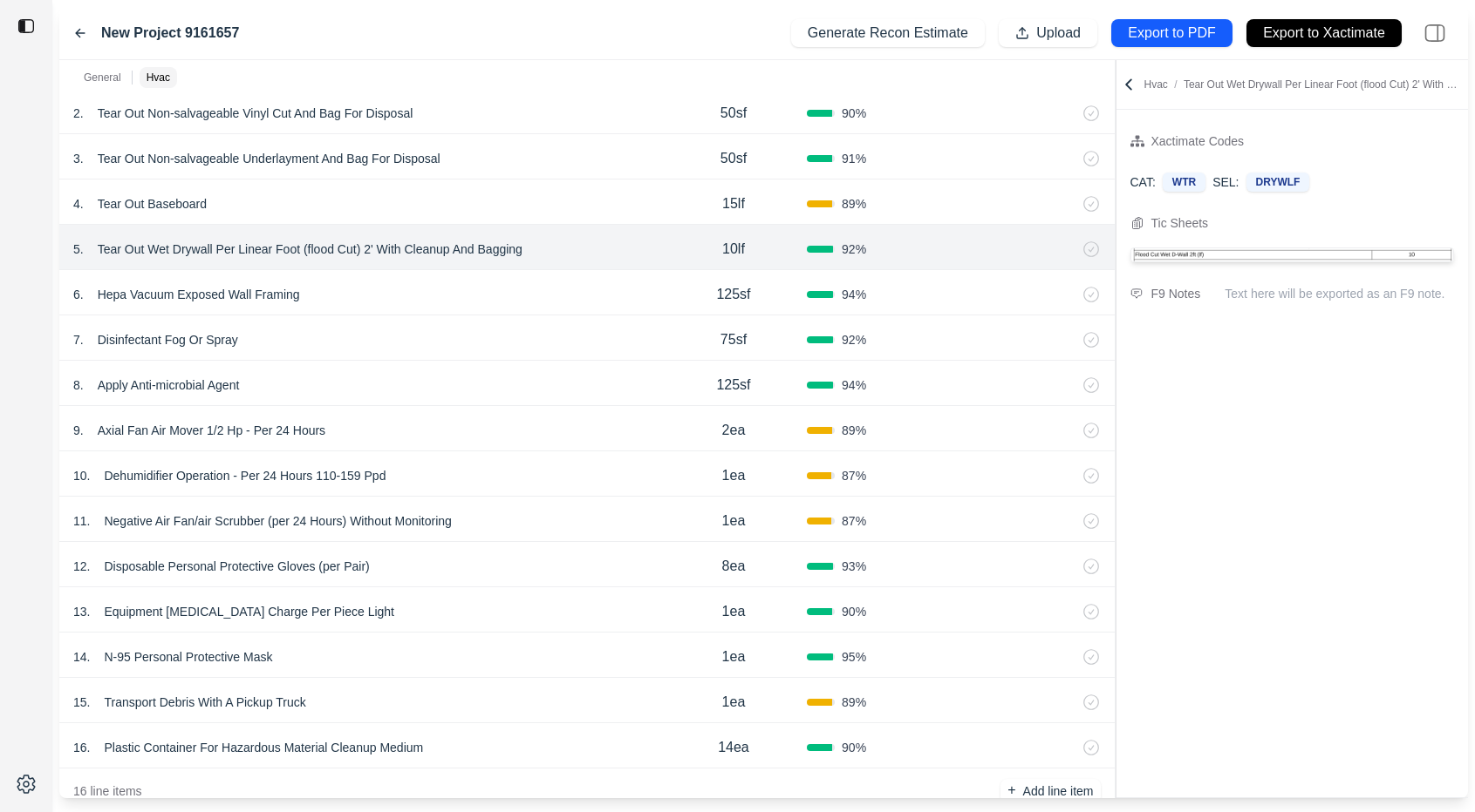
click at [553, 195] on div "4 . Tear Out Baseboard" at bounding box center [366, 204] width 587 height 24
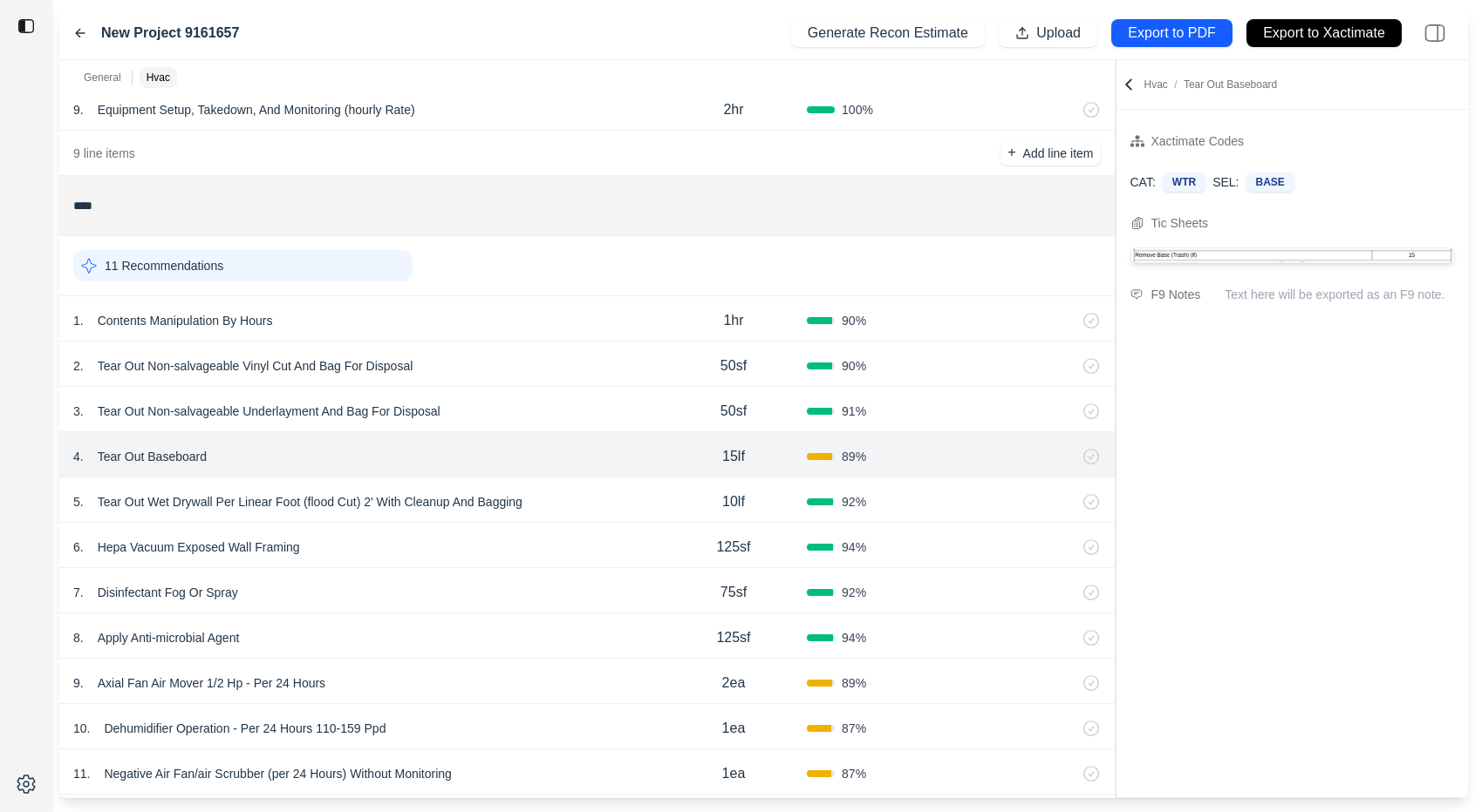
scroll to position [354, 0]
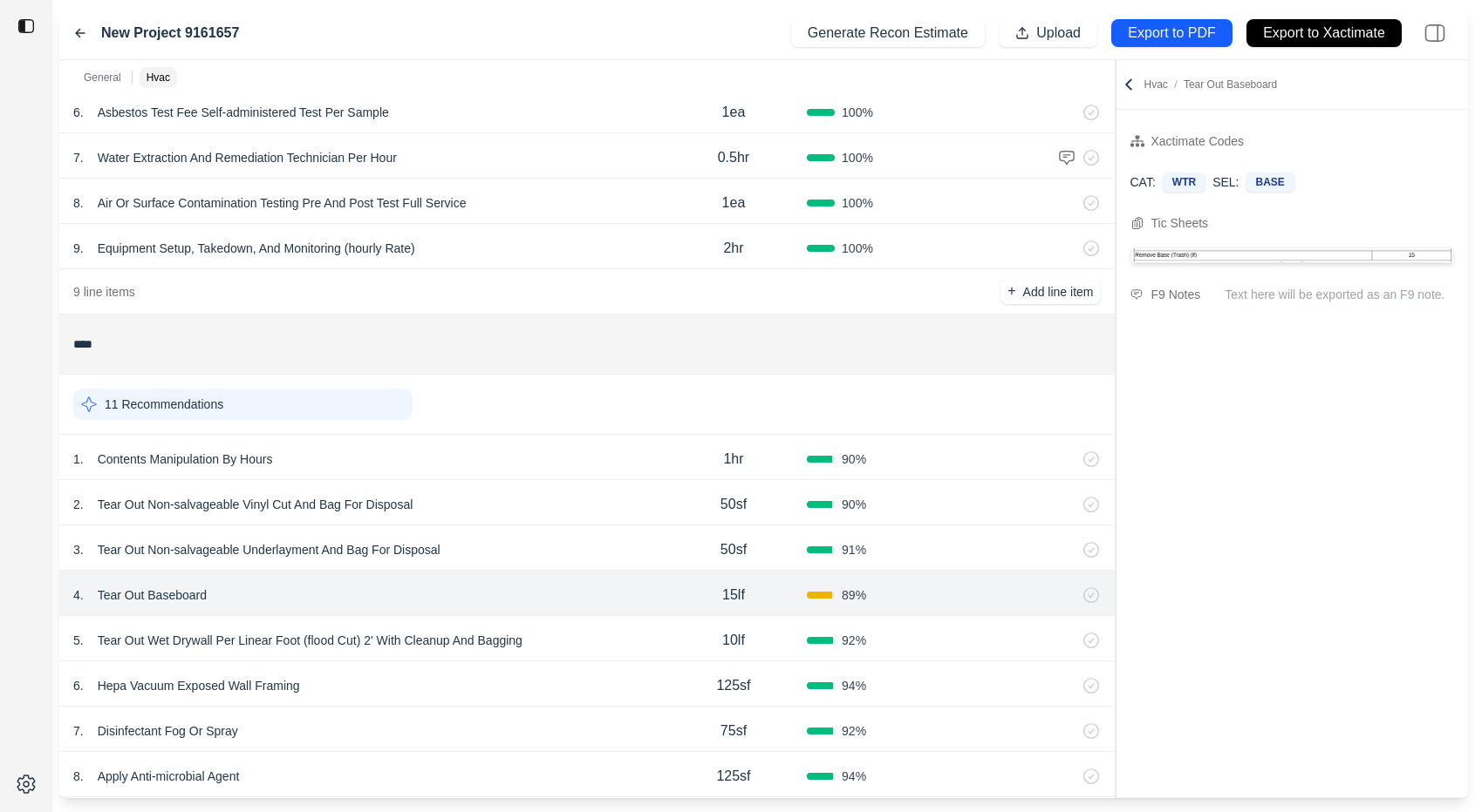
click at [89, 33] on div "New Project 9161657" at bounding box center [156, 33] width 166 height 21
click at [76, 33] on icon at bounding box center [80, 34] width 8 height 7
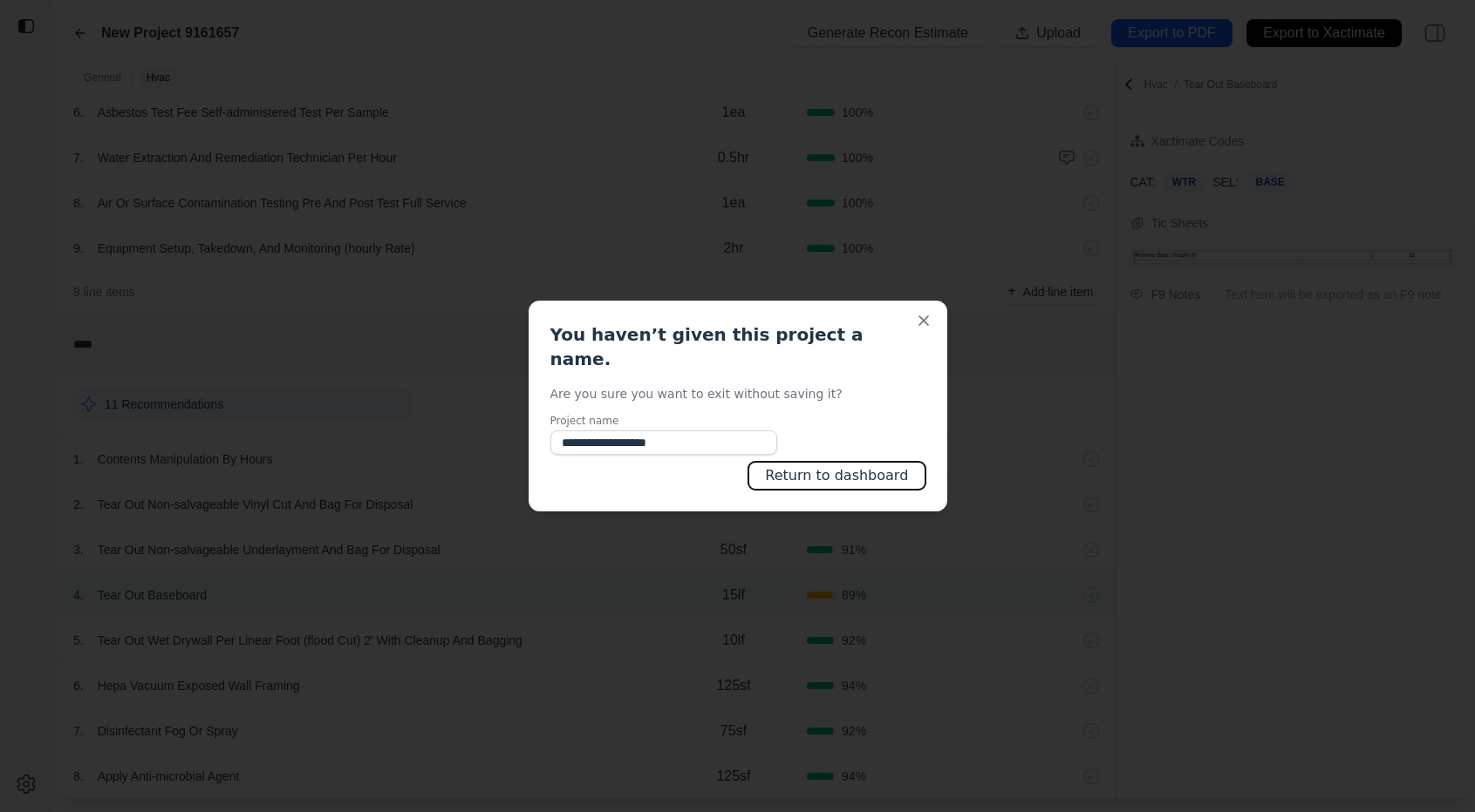
click at [853, 472] on button "Return to dashboard" at bounding box center [836, 476] width 176 height 28
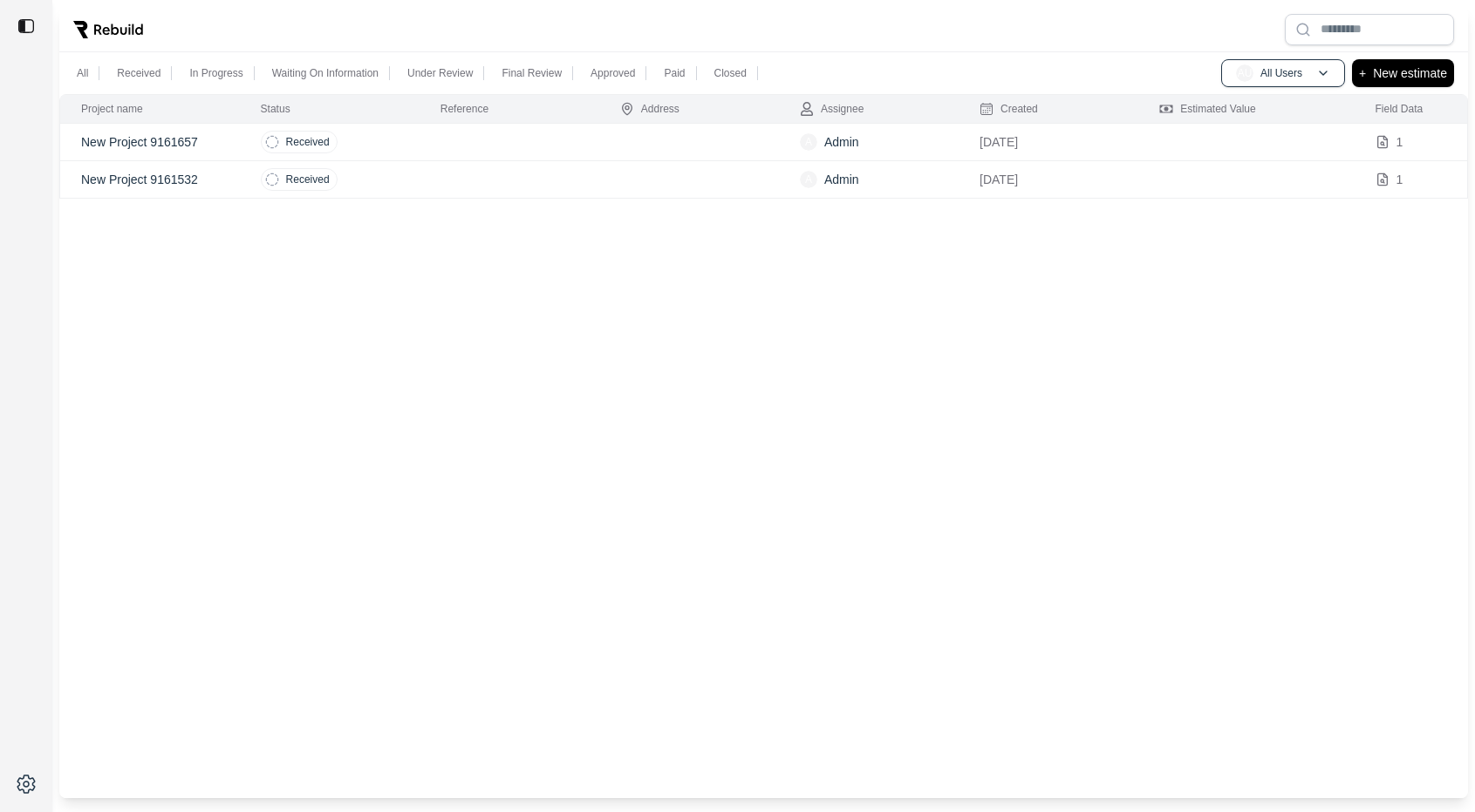
click at [678, 359] on div "Project name Status Reference Address Assignee Created Estimated Value Field Da…" at bounding box center [763, 447] width 1408 height 704
